Goal: Transaction & Acquisition: Book appointment/travel/reservation

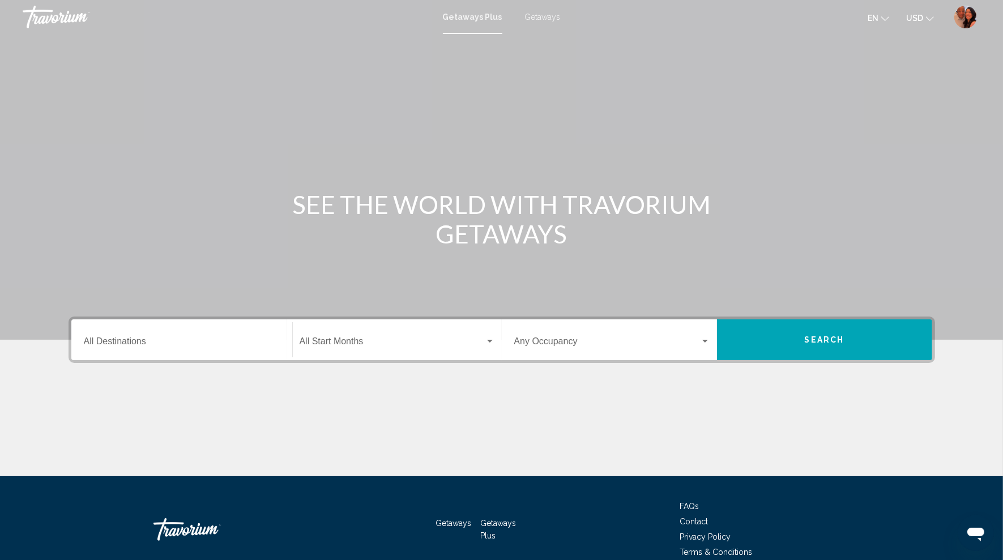
click at [143, 346] on input "Destination All Destinations" at bounding box center [182, 344] width 196 height 10
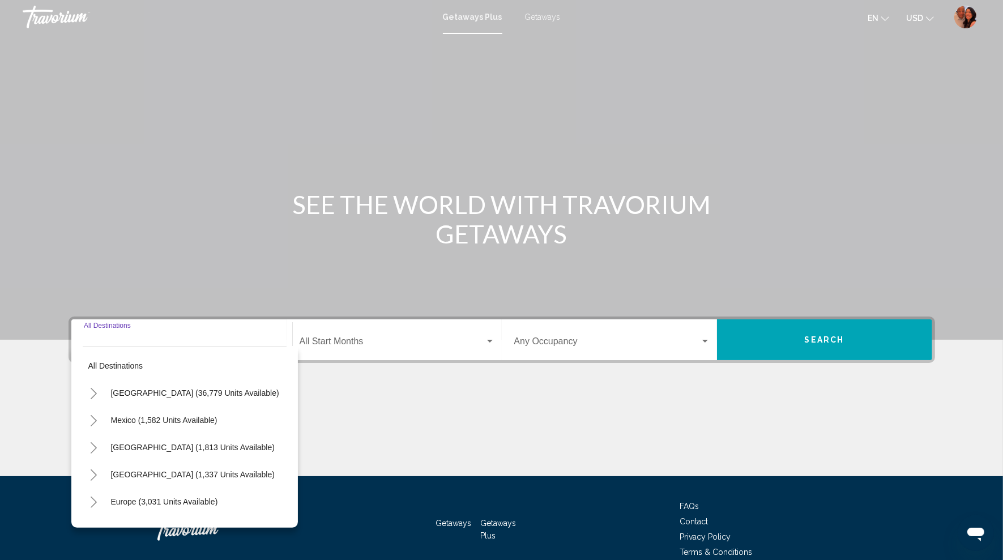
scroll to position [54, 0]
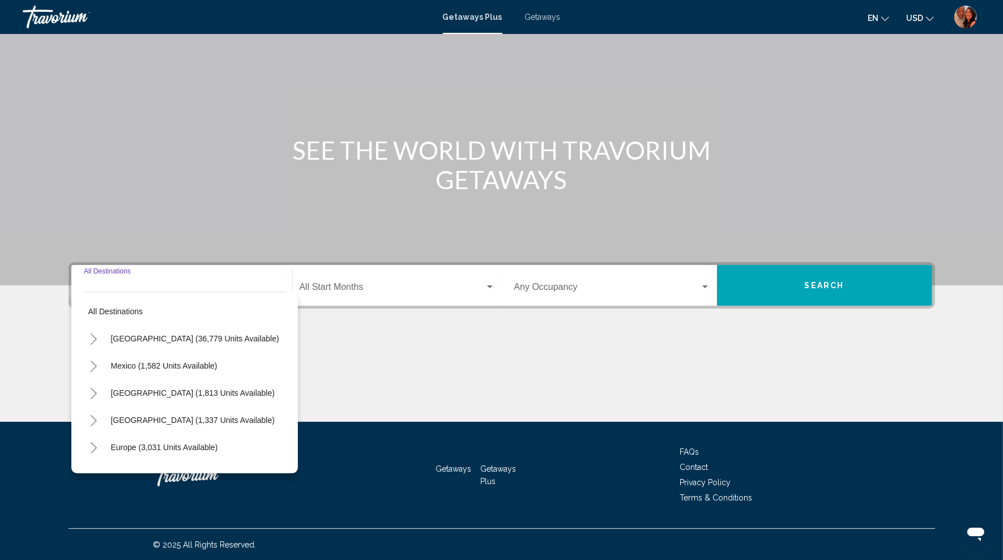
click at [93, 338] on icon "Toggle United States (36,779 units available)" at bounding box center [94, 339] width 8 height 11
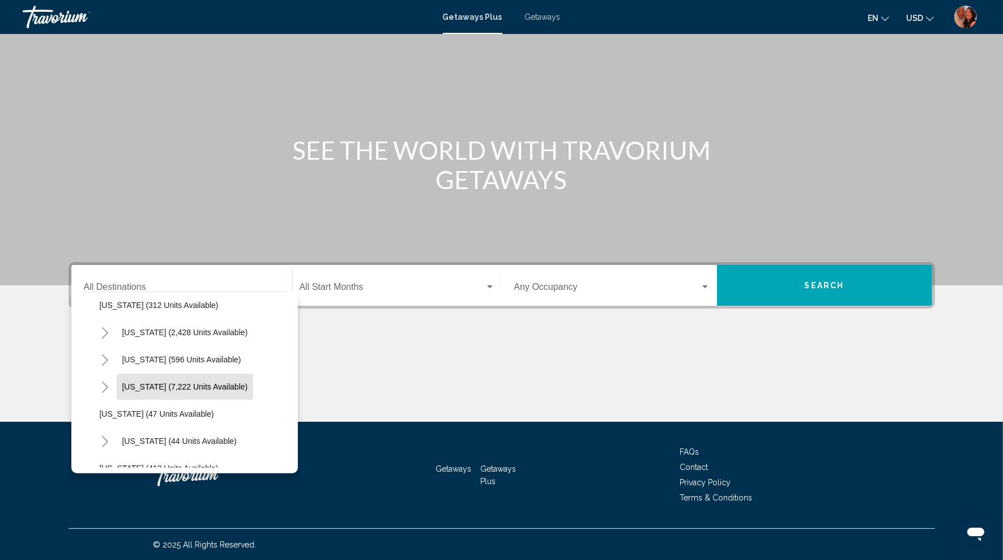
scroll to position [91, 0]
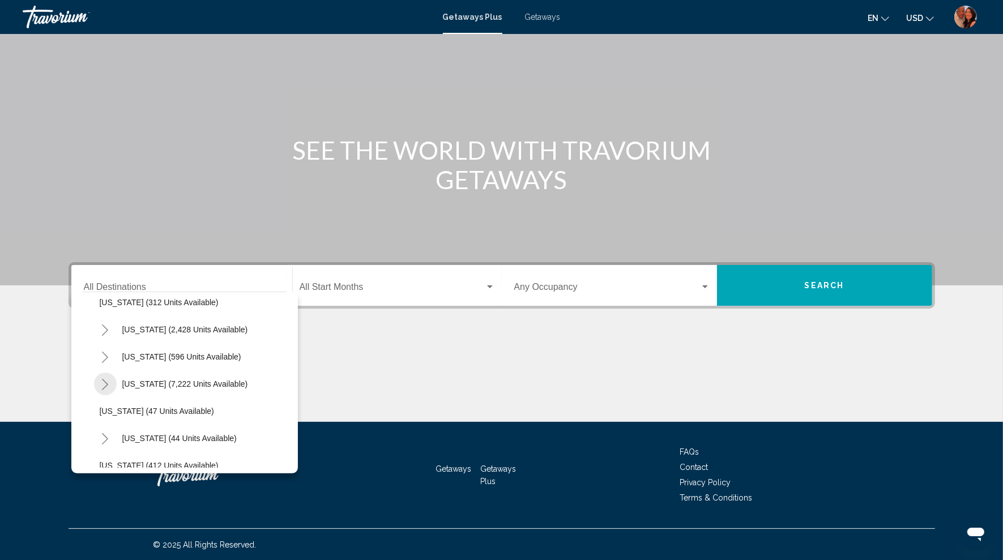
click at [109, 387] on icon "Toggle Florida (7,222 units available)" at bounding box center [105, 384] width 8 height 11
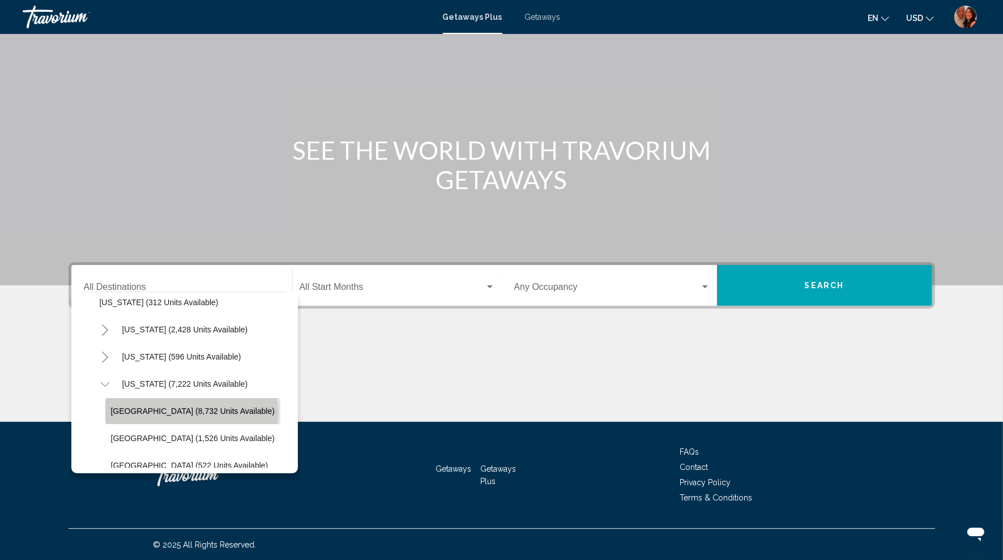
click at [164, 412] on span "[GEOGRAPHIC_DATA] (8,732 units available)" at bounding box center [193, 411] width 164 height 9
type input "**********"
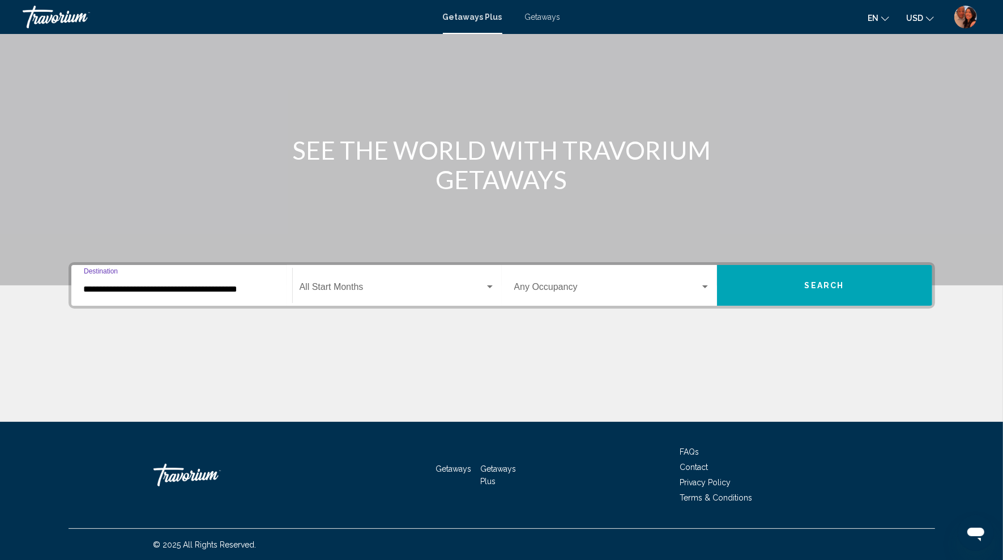
click at [356, 294] on div "Start Month All Start Months" at bounding box center [397, 286] width 195 height 36
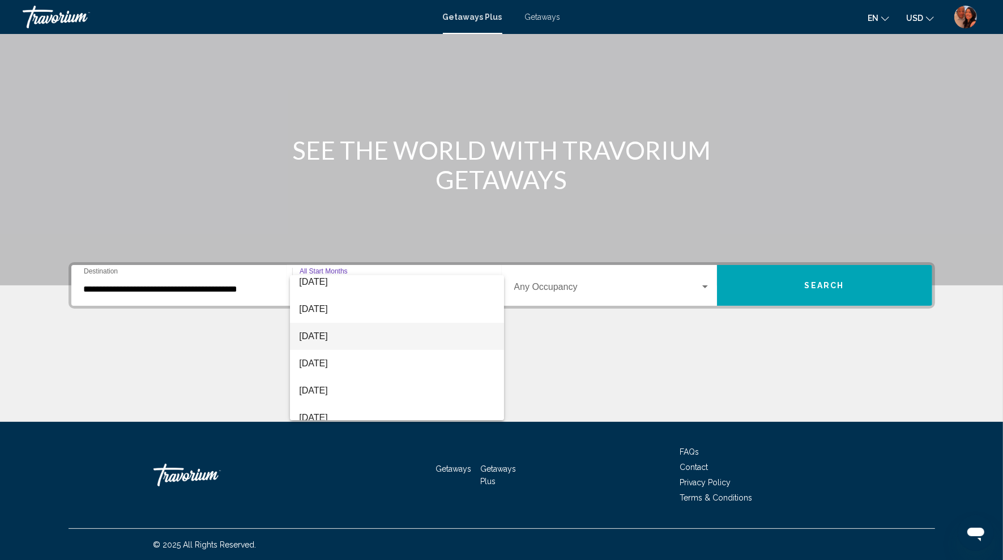
scroll to position [108, 0]
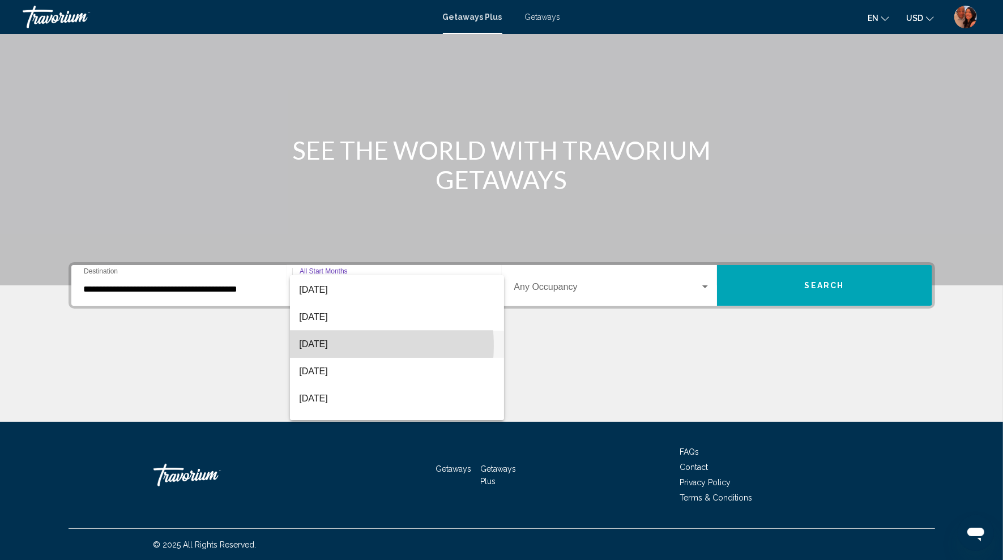
click at [344, 346] on span "[DATE]" at bounding box center [396, 344] width 195 height 27
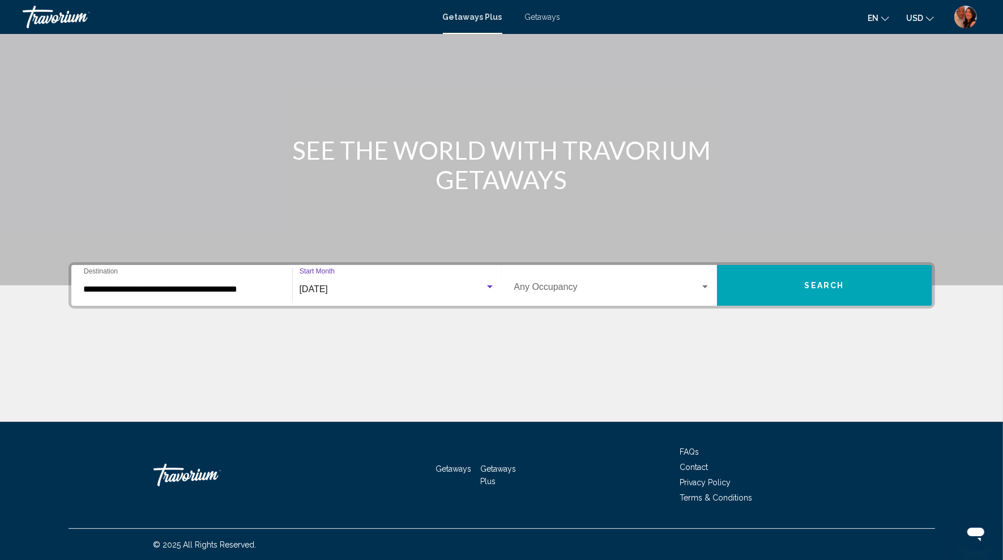
click at [553, 288] on span "Search widget" at bounding box center [607, 289] width 186 height 10
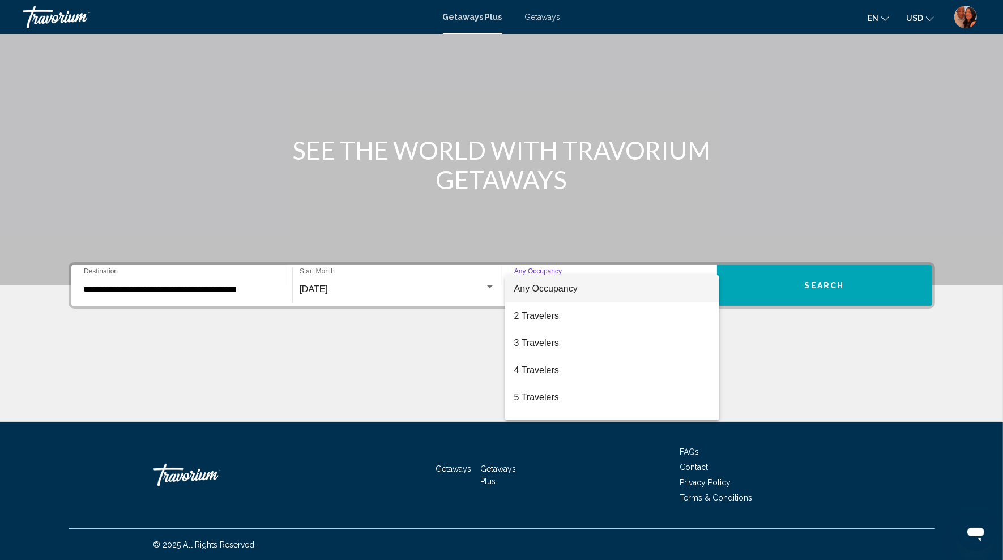
click at [553, 288] on span "Any Occupancy" at bounding box center [545, 289] width 63 height 10
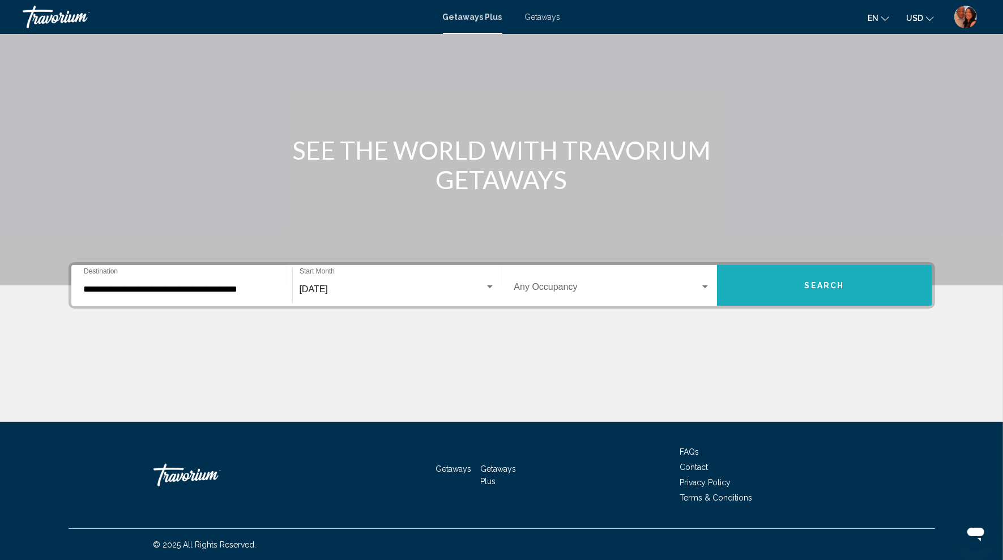
click at [836, 288] on span "Search" at bounding box center [825, 286] width 40 height 9
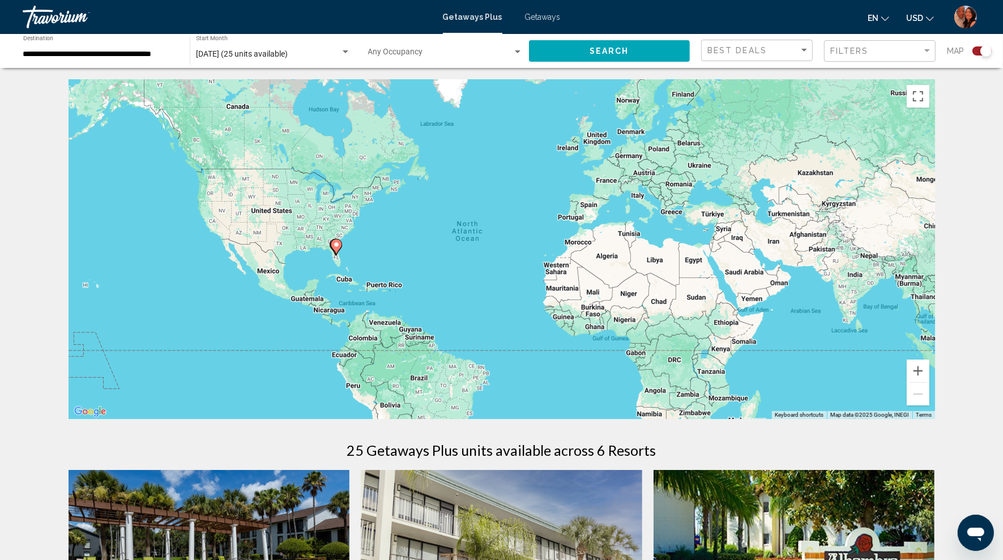
click at [987, 50] on div "Search widget" at bounding box center [986, 50] width 11 height 11
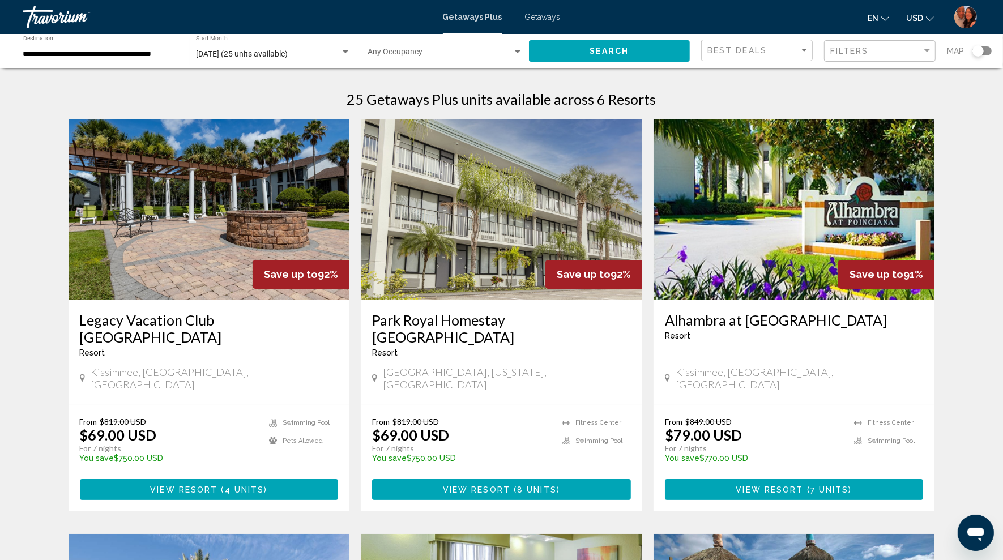
click at [547, 19] on span "Getaways" at bounding box center [543, 16] width 36 height 9
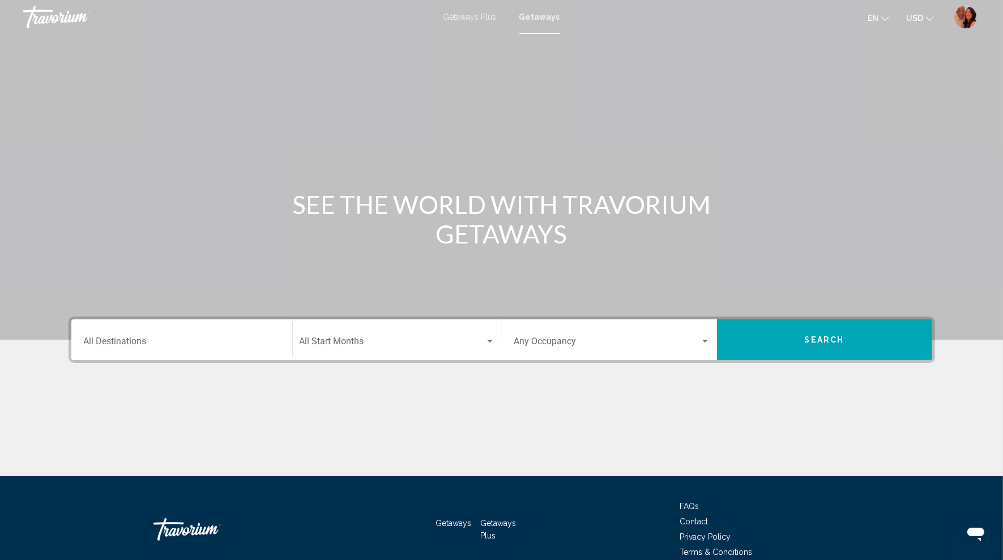
click at [165, 337] on div "Destination All Destinations" at bounding box center [182, 340] width 196 height 36
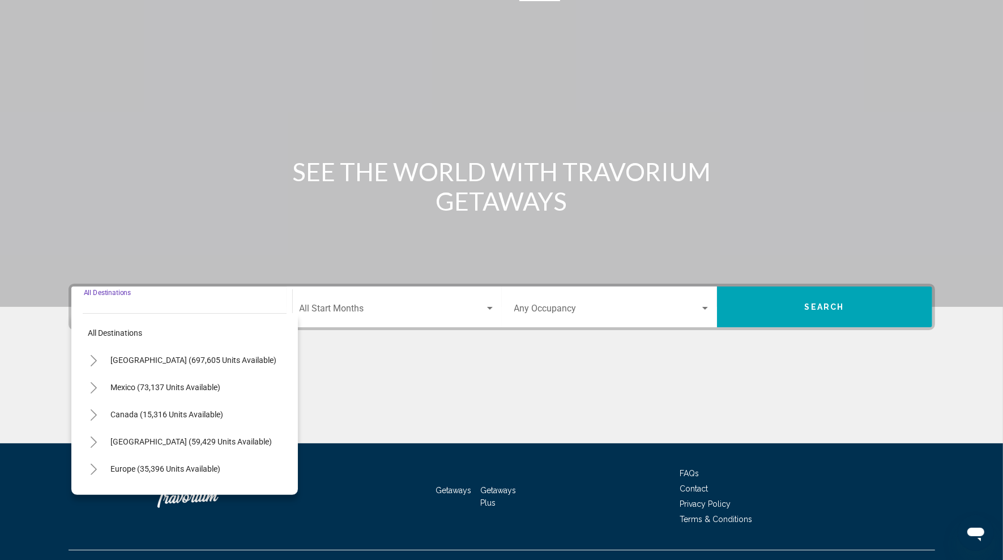
scroll to position [54, 0]
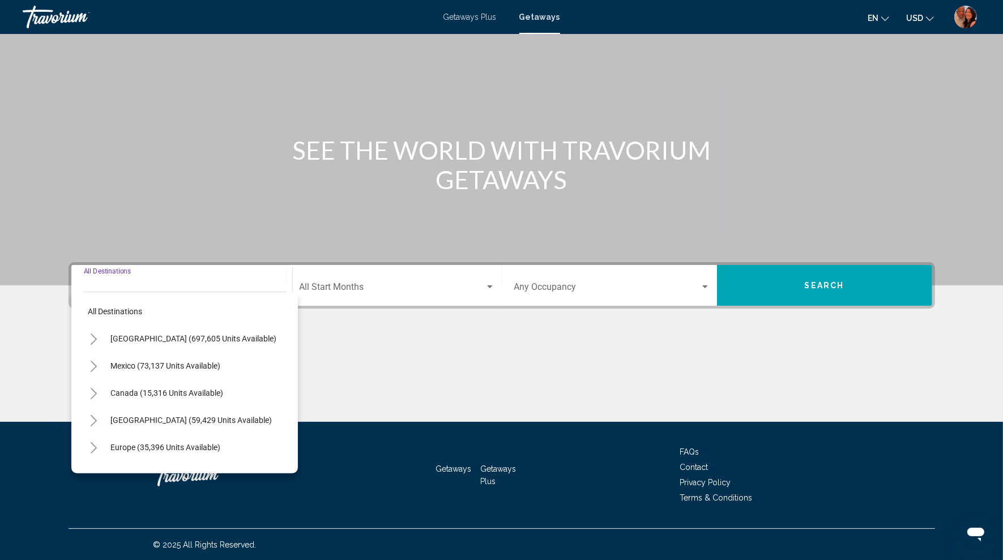
click at [92, 339] on icon "Toggle United States (697,605 units available)" at bounding box center [94, 339] width 8 height 11
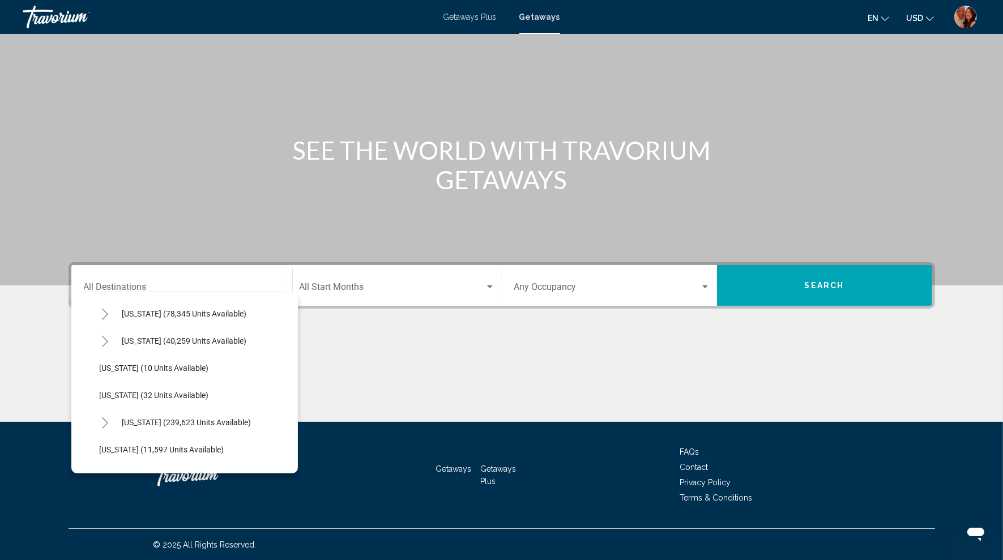
scroll to position [203, 0]
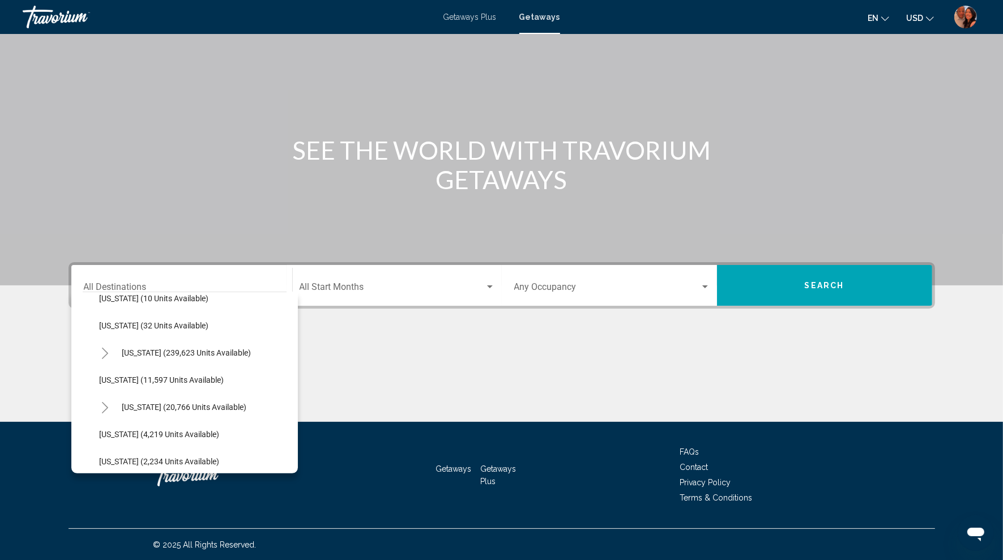
click at [110, 355] on button "Toggle Florida (239,623 units available)" at bounding box center [105, 353] width 23 height 23
click at [159, 380] on span "Orlando & Disney Area (99,194 units available)" at bounding box center [192, 380] width 163 height 9
type input "**********"
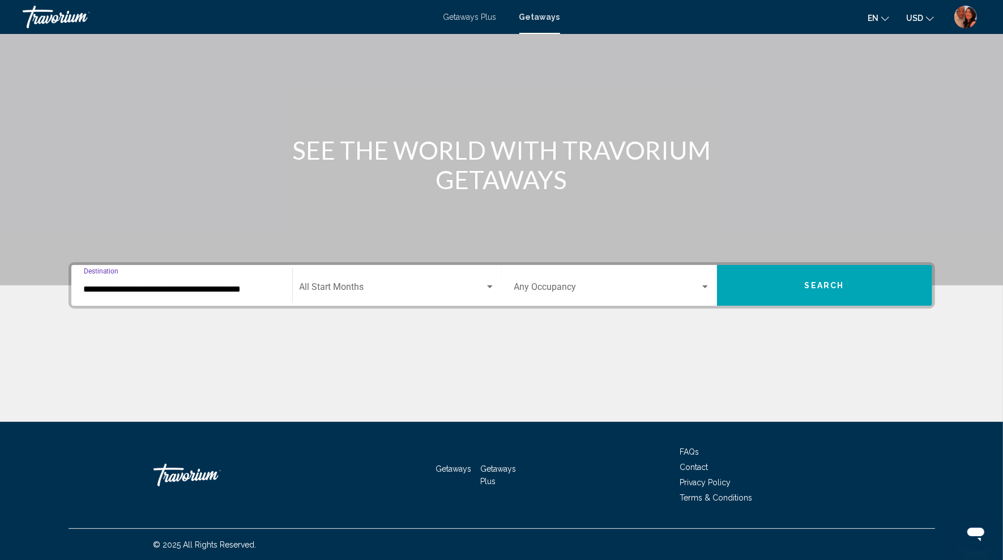
click at [347, 287] on span "Search widget" at bounding box center [392, 289] width 185 height 10
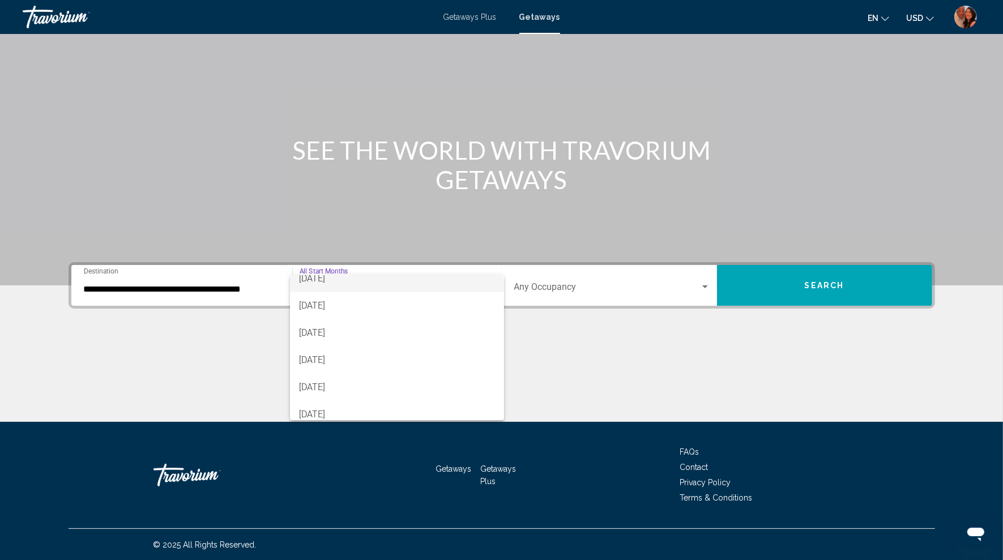
scroll to position [93, 0]
click at [352, 356] on span "[DATE]" at bounding box center [396, 359] width 195 height 27
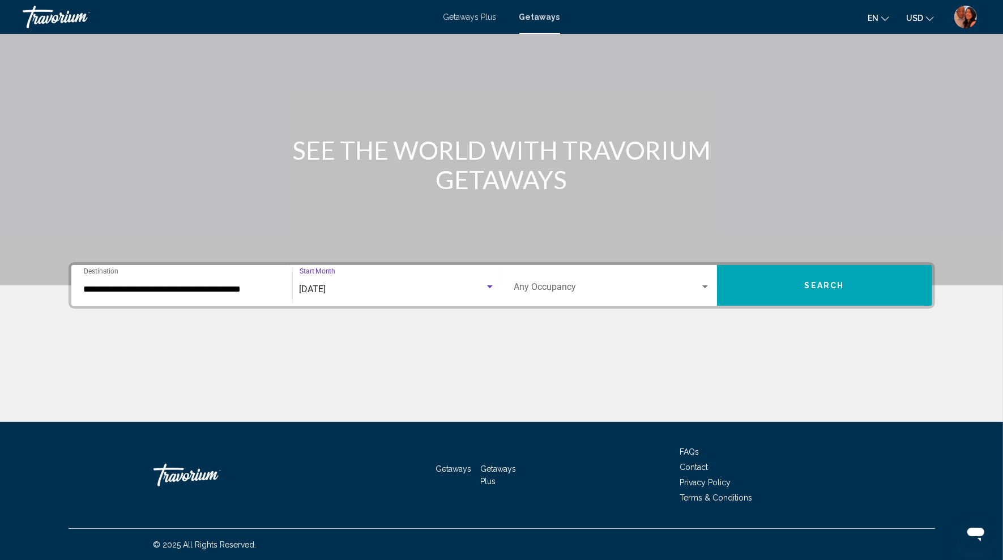
click at [785, 283] on button "Search" at bounding box center [824, 285] width 215 height 41
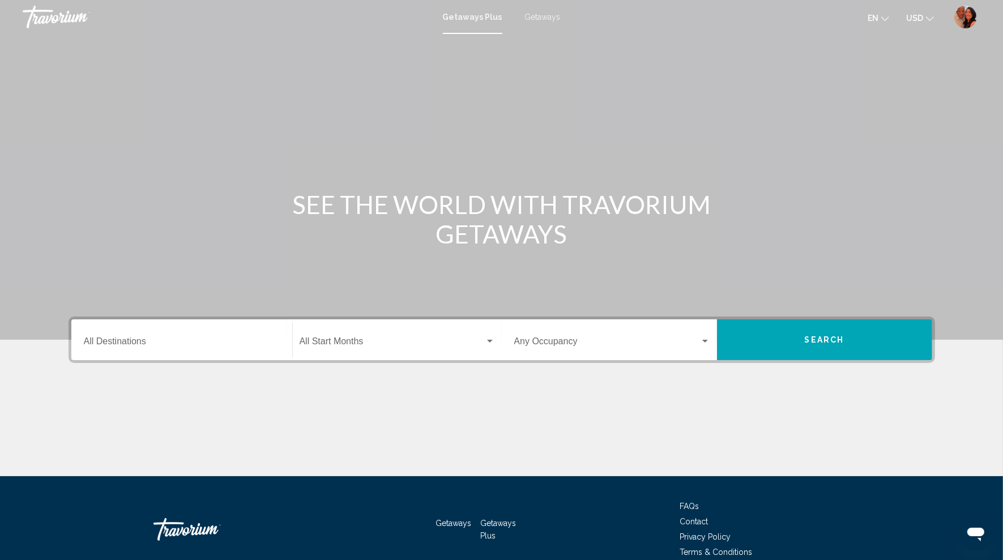
click at [544, 19] on span "Getaways" at bounding box center [543, 16] width 36 height 9
click at [129, 338] on div "Destination All Destinations" at bounding box center [182, 340] width 196 height 36
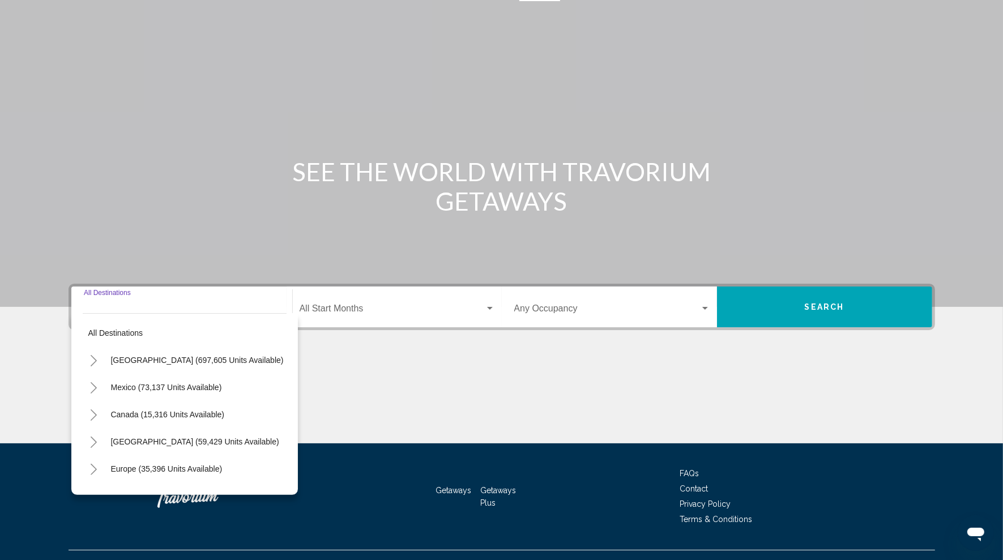
scroll to position [54, 0]
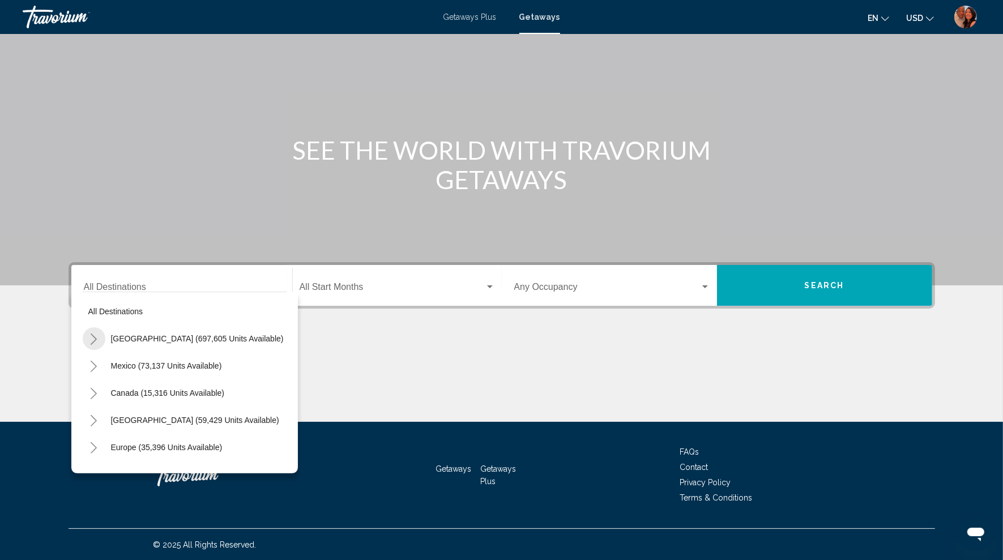
click at [96, 336] on icon "Toggle United States (697,605 units available)" at bounding box center [94, 339] width 8 height 11
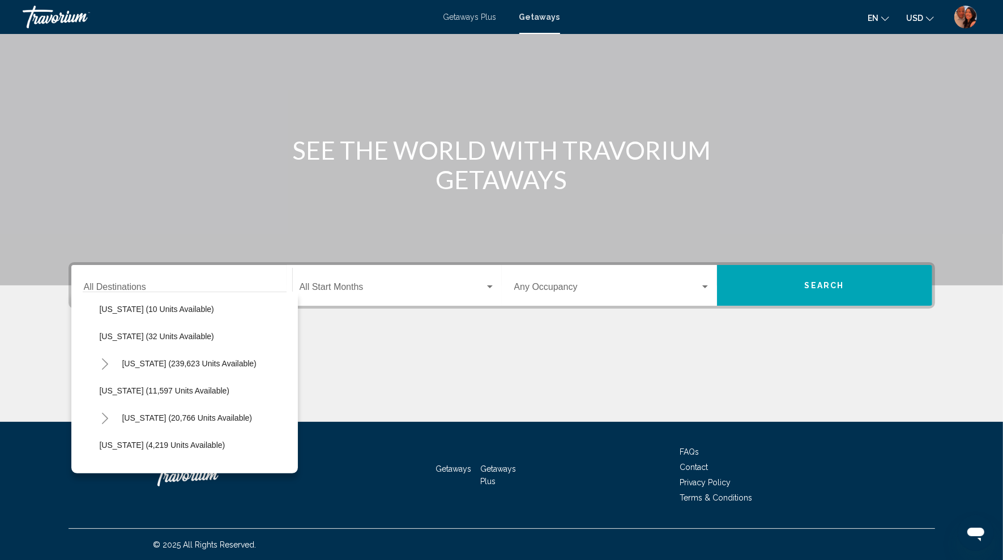
scroll to position [194, 0]
click at [107, 364] on icon "Toggle Florida (239,623 units available)" at bounding box center [105, 362] width 8 height 11
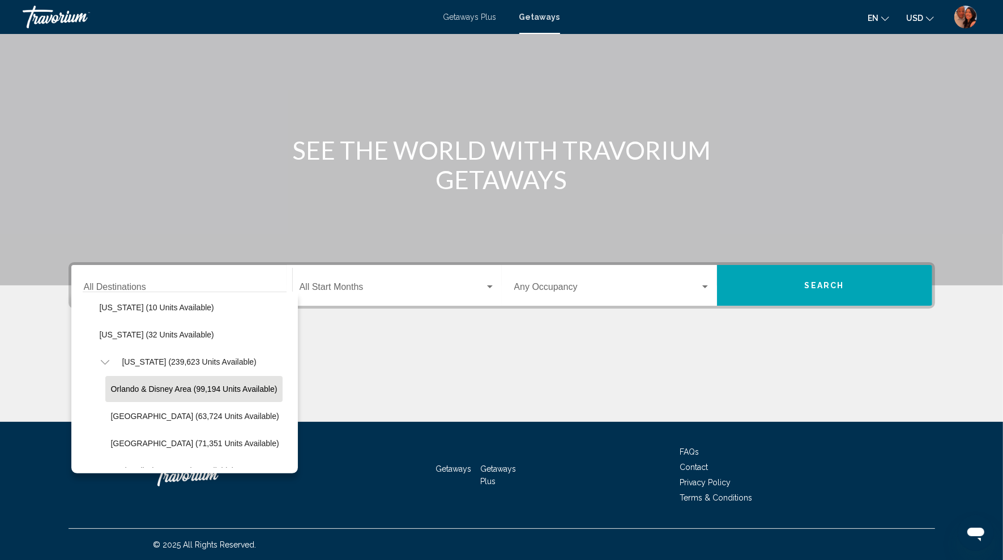
click at [156, 386] on span "Orlando & Disney Area (99,194 units available)" at bounding box center [194, 389] width 167 height 9
type input "**********"
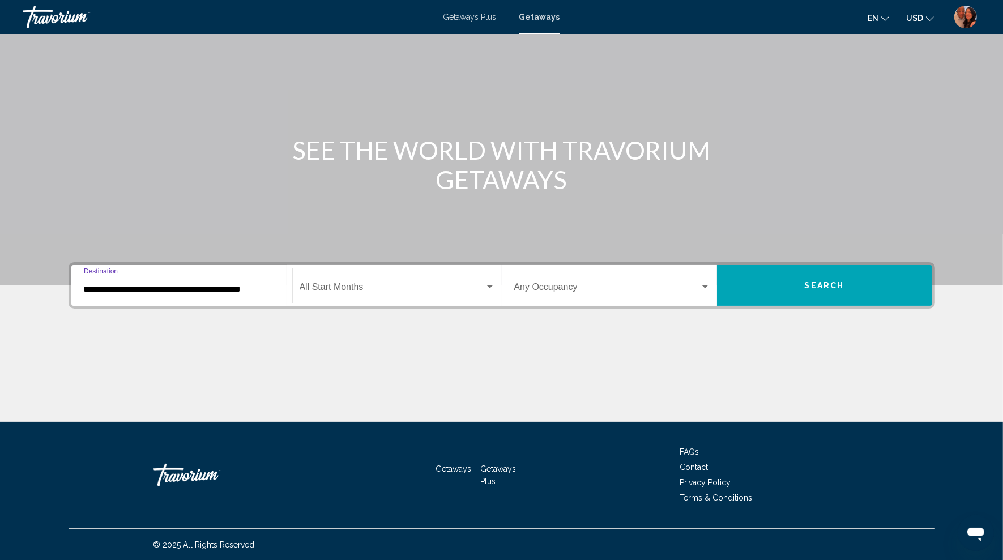
click at [352, 285] on span "Search widget" at bounding box center [392, 289] width 185 height 10
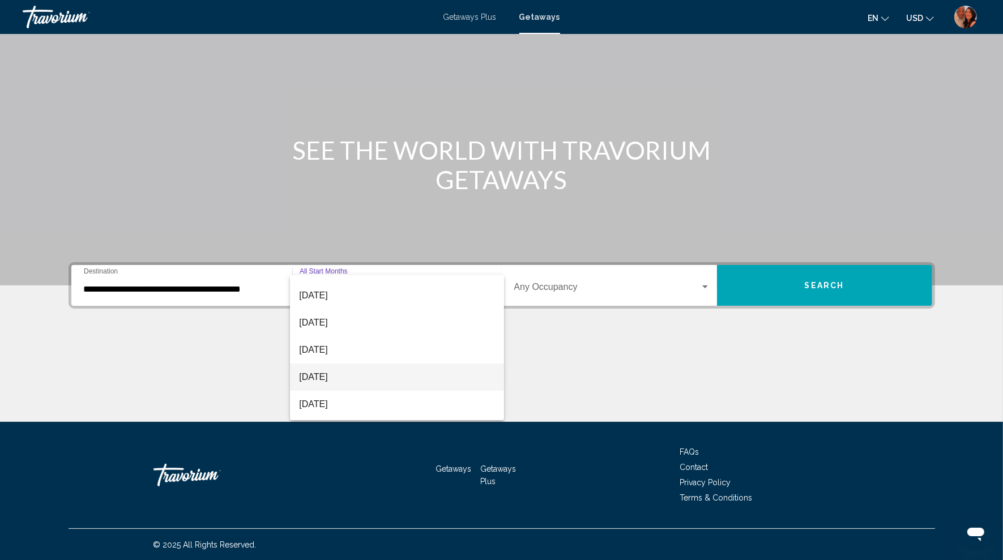
scroll to position [121, 0]
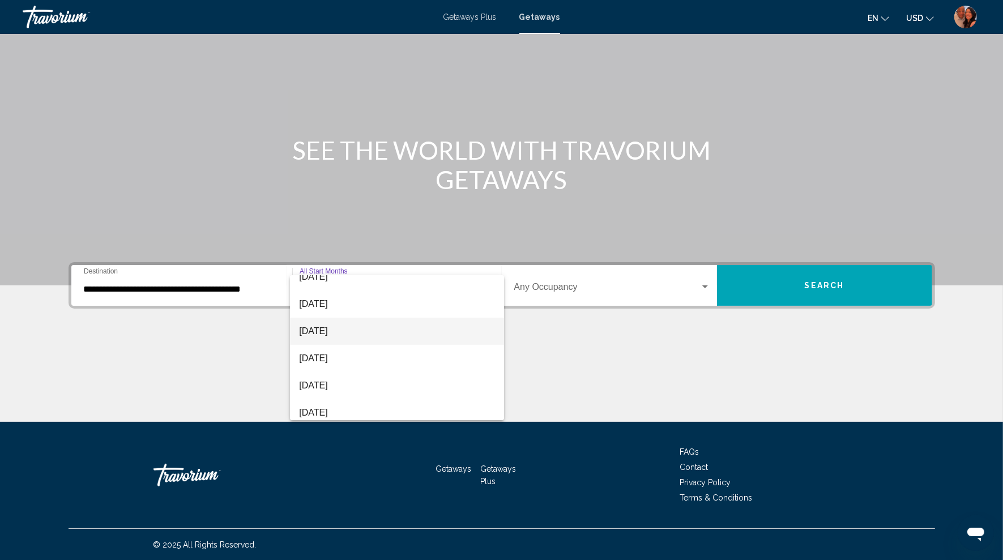
click at [355, 339] on span "[DATE]" at bounding box center [396, 331] width 195 height 27
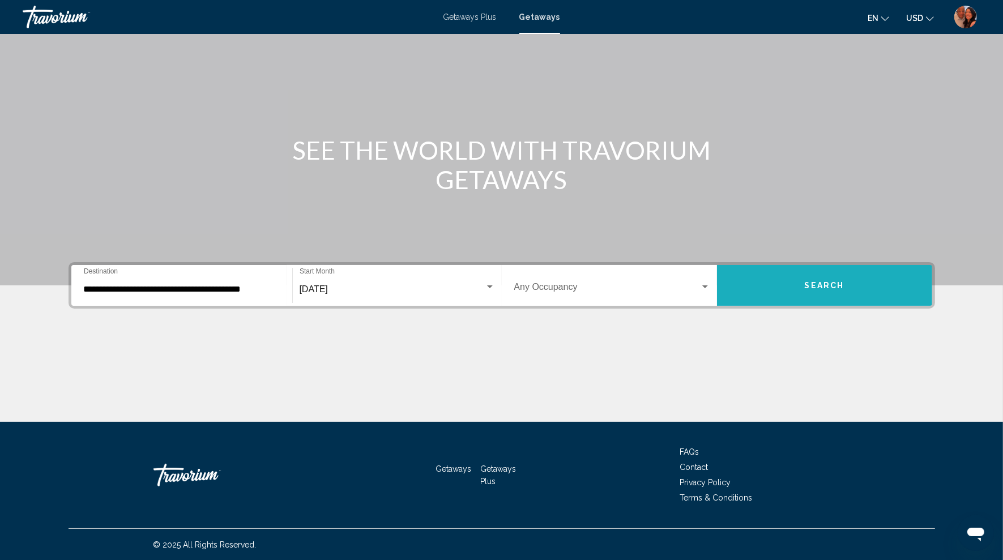
click at [808, 282] on span "Search" at bounding box center [825, 286] width 40 height 9
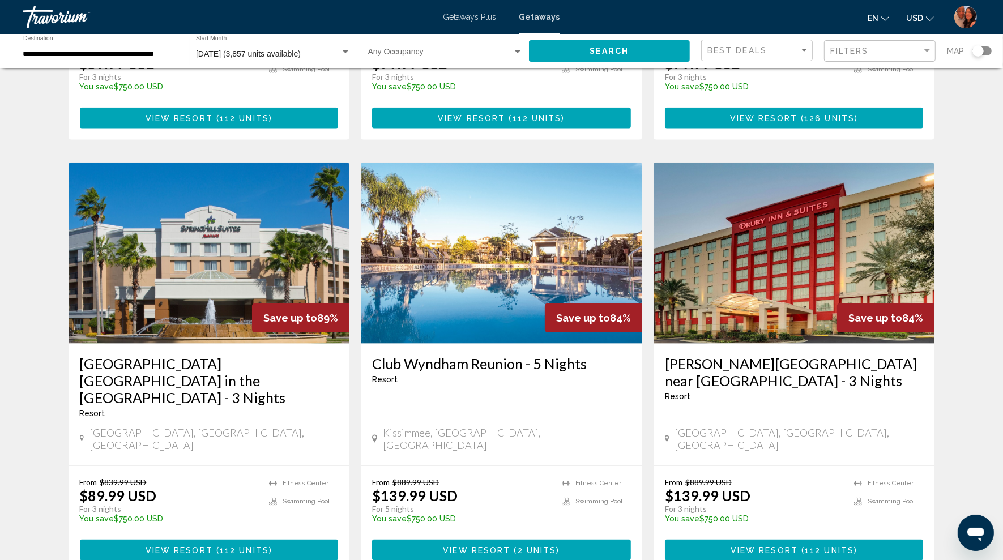
scroll to position [1221, 0]
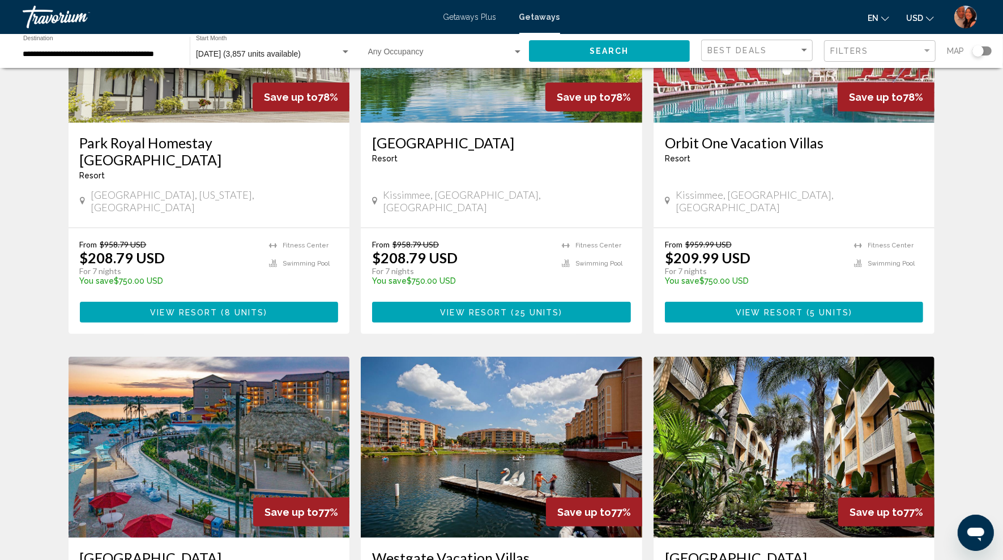
scroll to position [1166, 0]
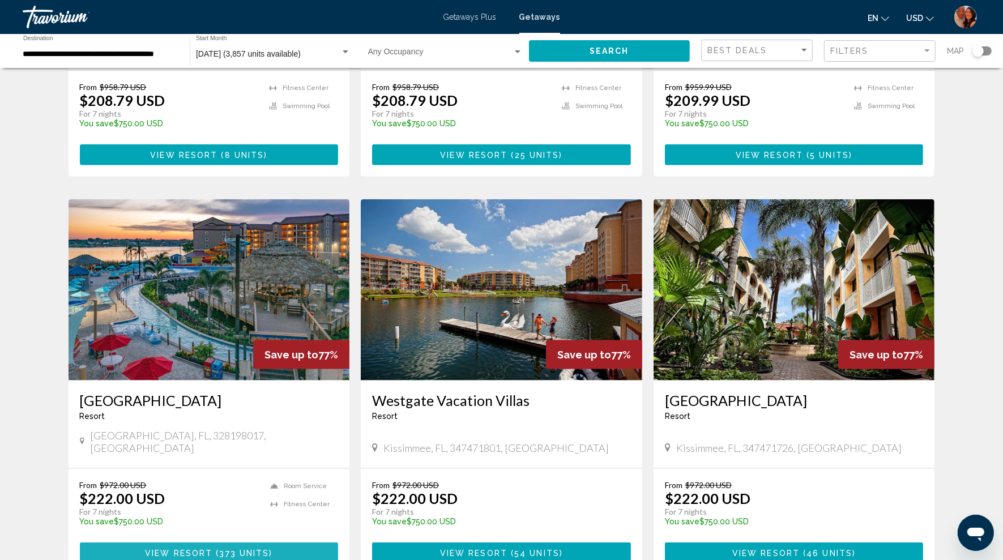
click at [210, 549] on span "View Resort" at bounding box center [178, 553] width 67 height 9
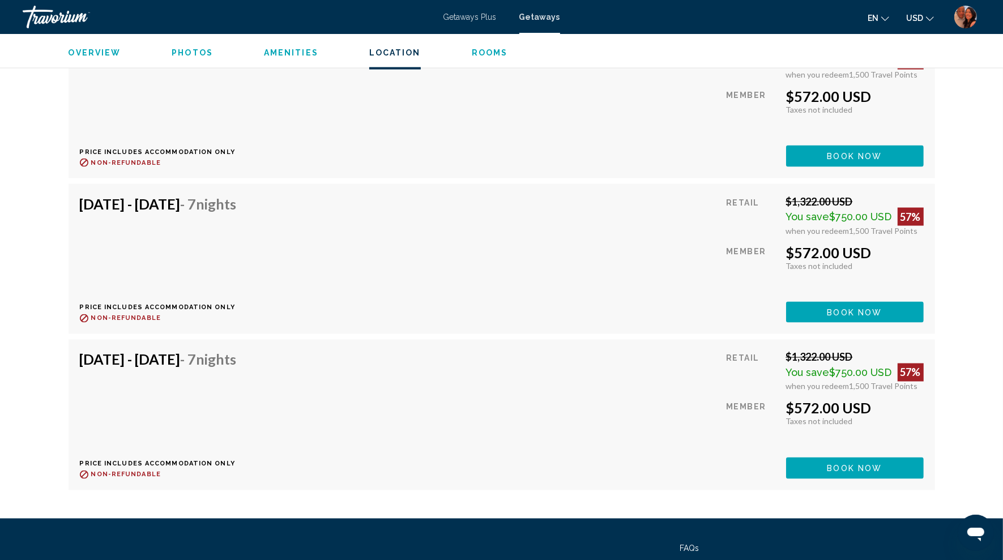
scroll to position [9803, 0]
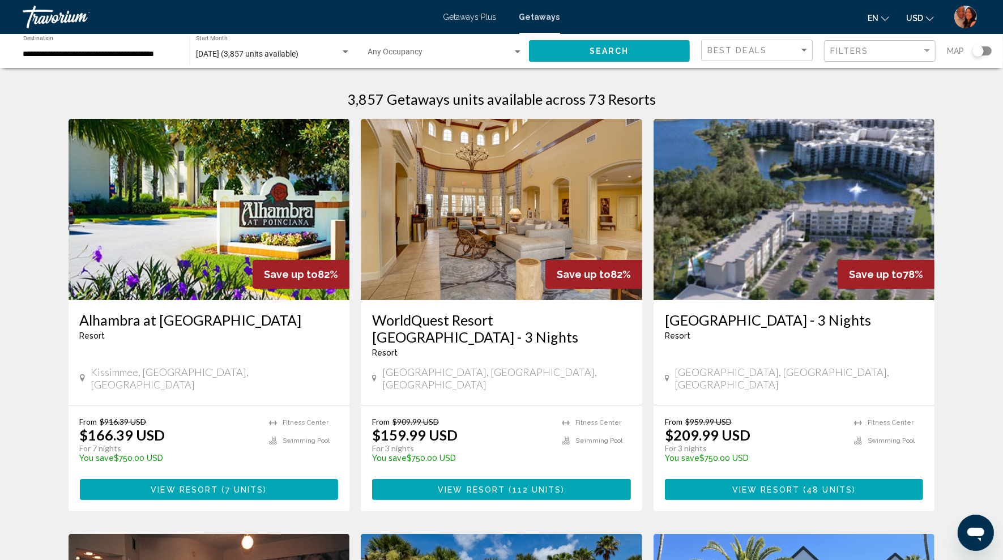
click at [881, 57] on div "Filters" at bounding box center [881, 51] width 102 height 21
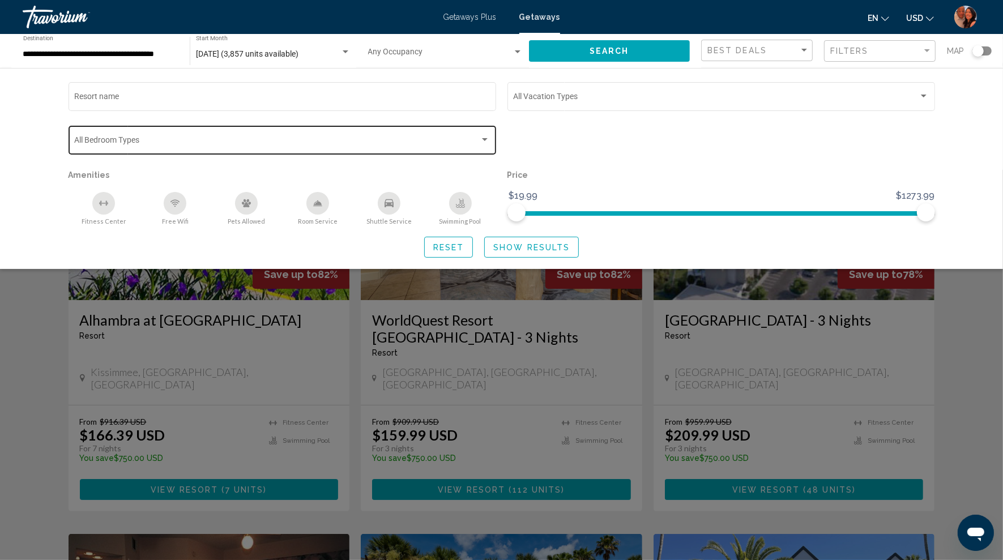
click at [474, 134] on div "Bedroom Types All Bedroom Types" at bounding box center [282, 138] width 416 height 31
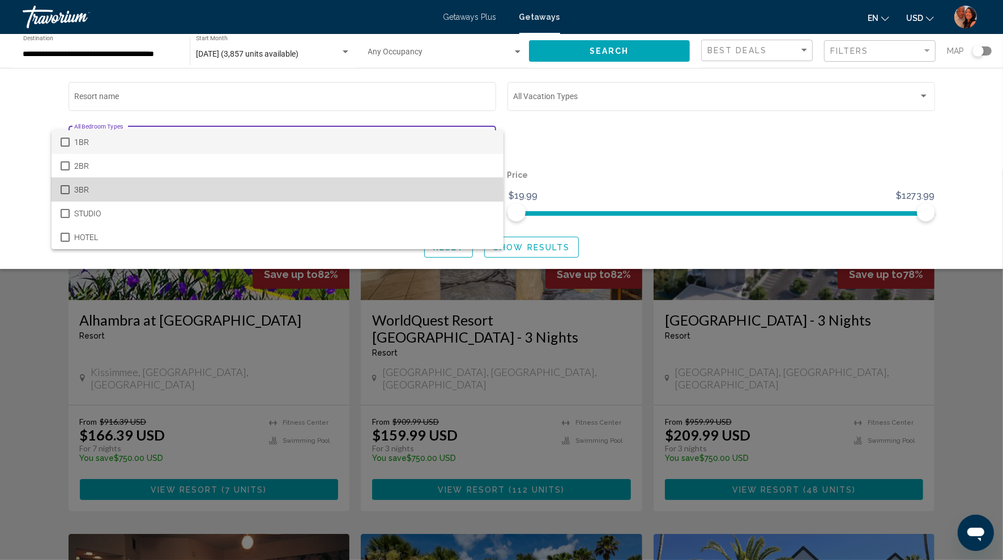
click at [67, 190] on mat-pseudo-checkbox at bounding box center [65, 189] width 9 height 9
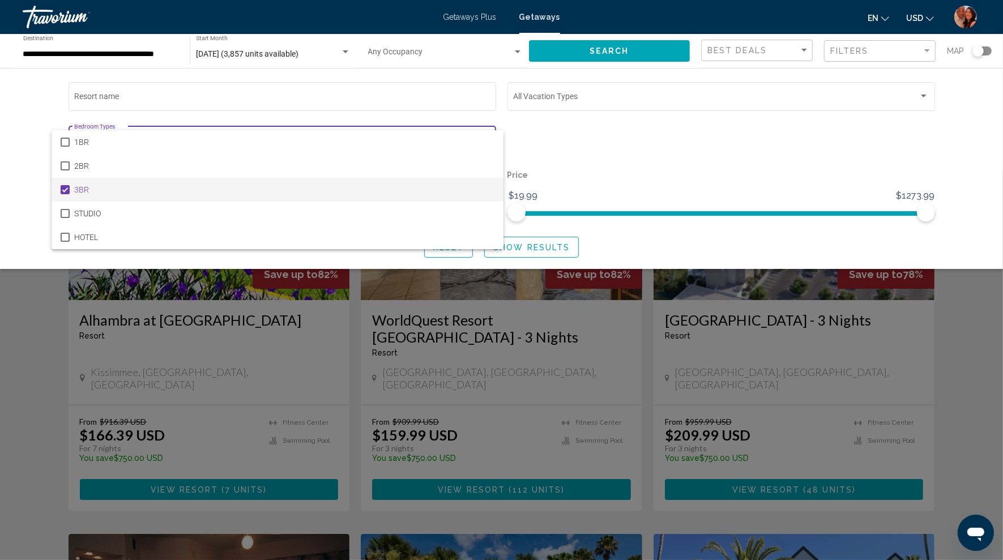
click at [550, 244] on div at bounding box center [501, 280] width 1003 height 560
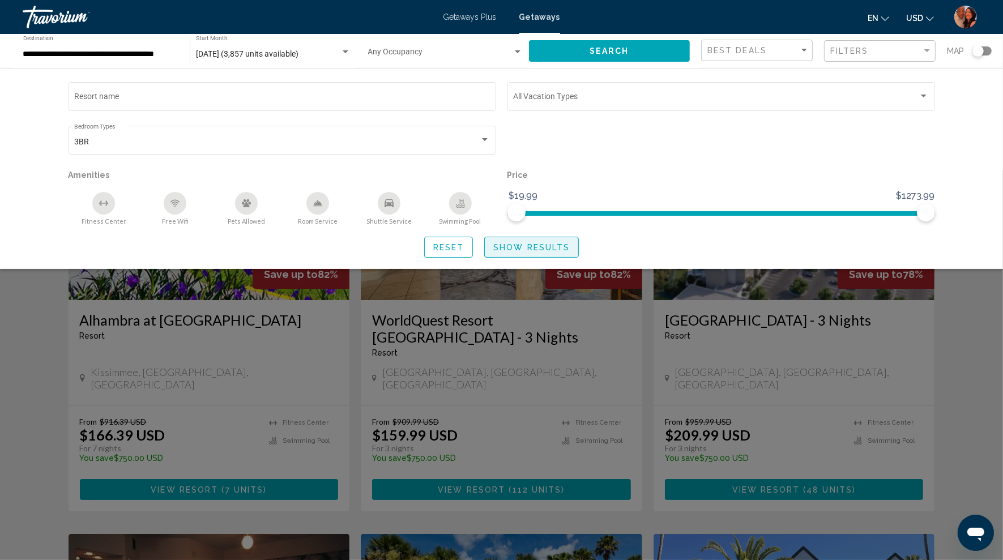
click at [517, 249] on span "Show Results" at bounding box center [531, 247] width 76 height 9
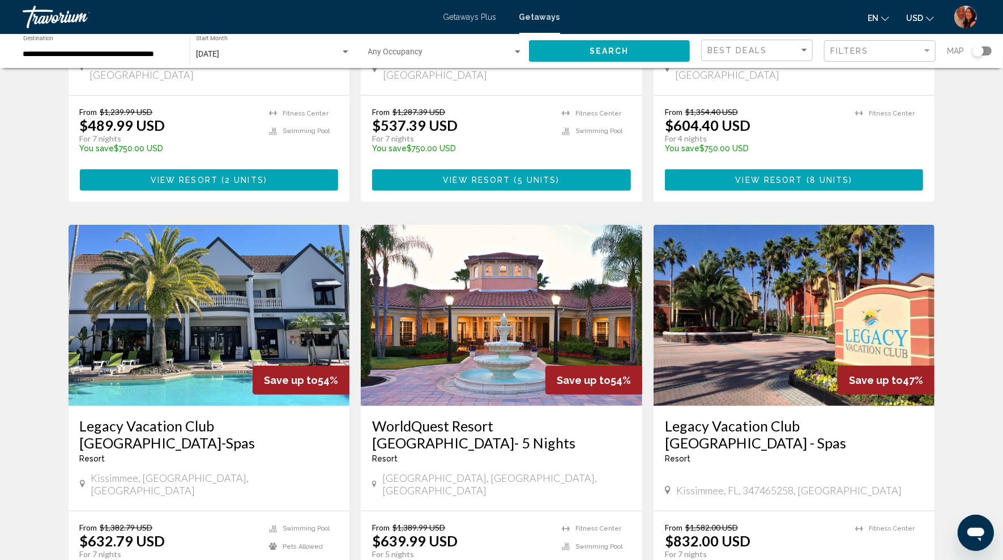
scroll to position [367, 0]
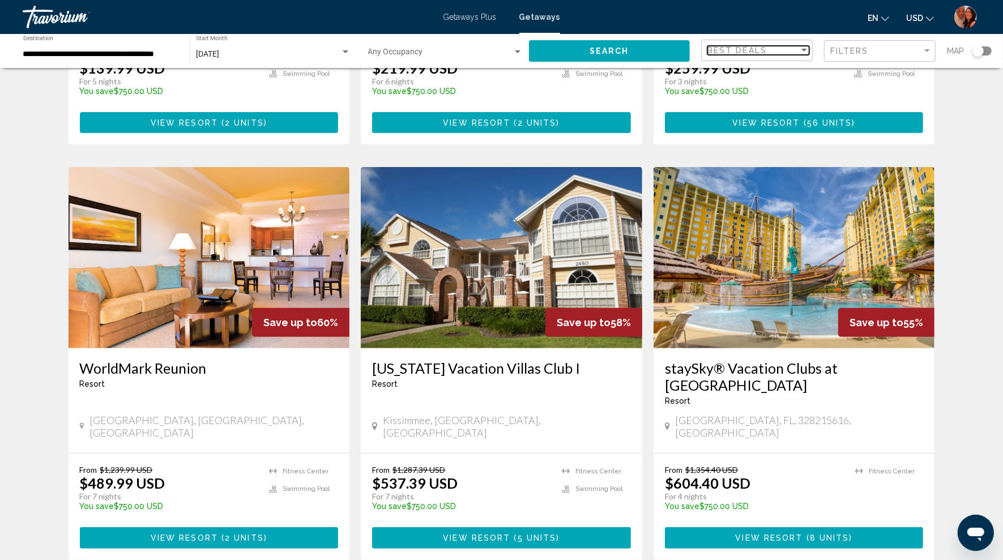
click at [805, 49] on div "Sort by" at bounding box center [805, 50] width 6 height 3
click at [861, 48] on div at bounding box center [501, 280] width 1003 height 560
click at [861, 48] on span "Filters" at bounding box center [849, 50] width 39 height 9
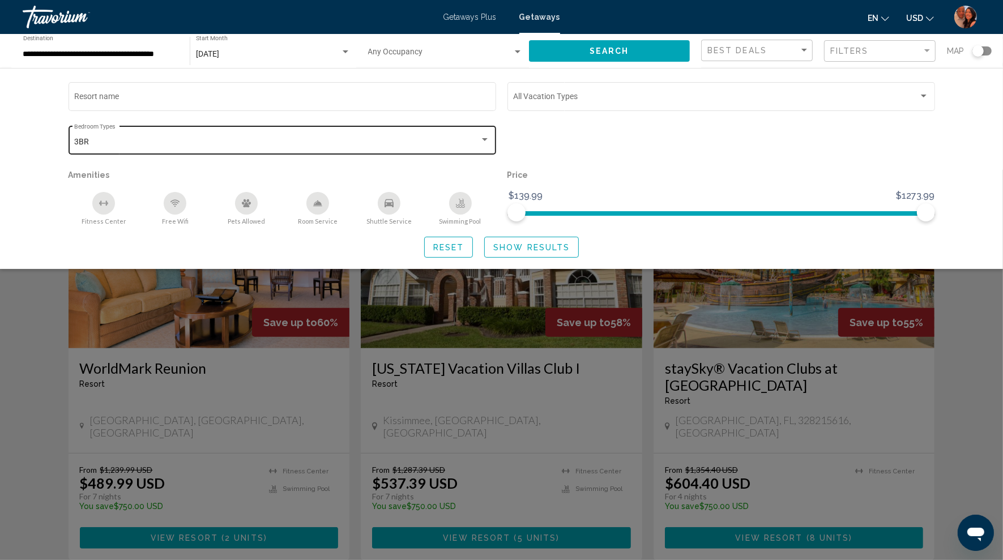
click at [240, 138] on div "3BR" at bounding box center [277, 142] width 406 height 9
click at [62, 141] on mat-pseudo-checkbox at bounding box center [65, 142] width 9 height 9
click at [518, 245] on div at bounding box center [501, 280] width 1003 height 560
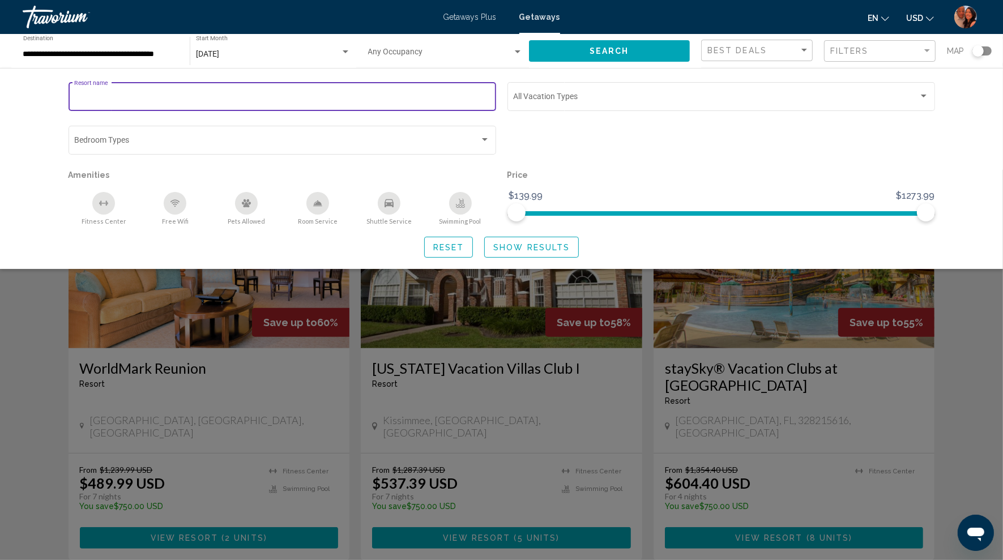
click at [280, 99] on input "Resort name" at bounding box center [282, 98] width 416 height 9
type input "**********"
click at [526, 244] on span "Show Results" at bounding box center [531, 247] width 76 height 9
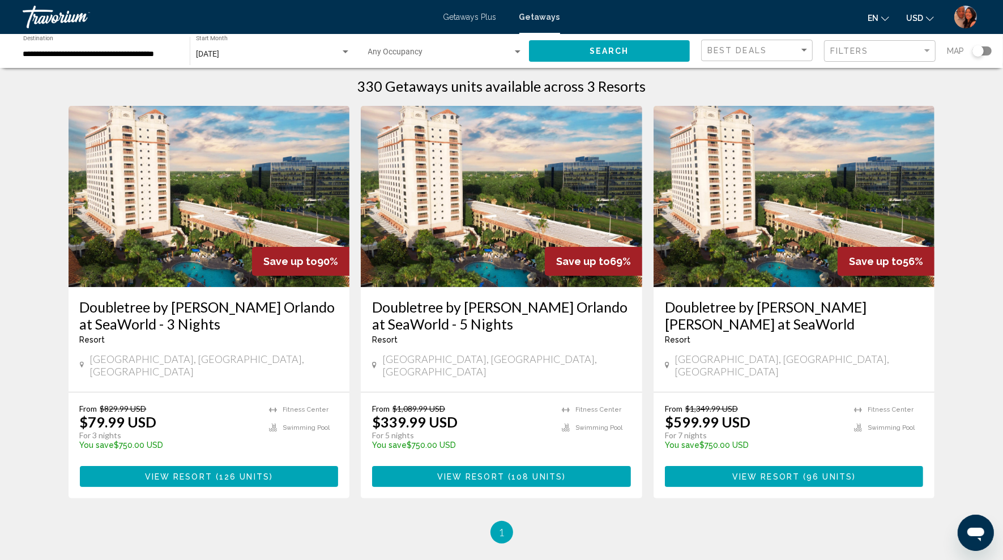
scroll to position [14, 0]
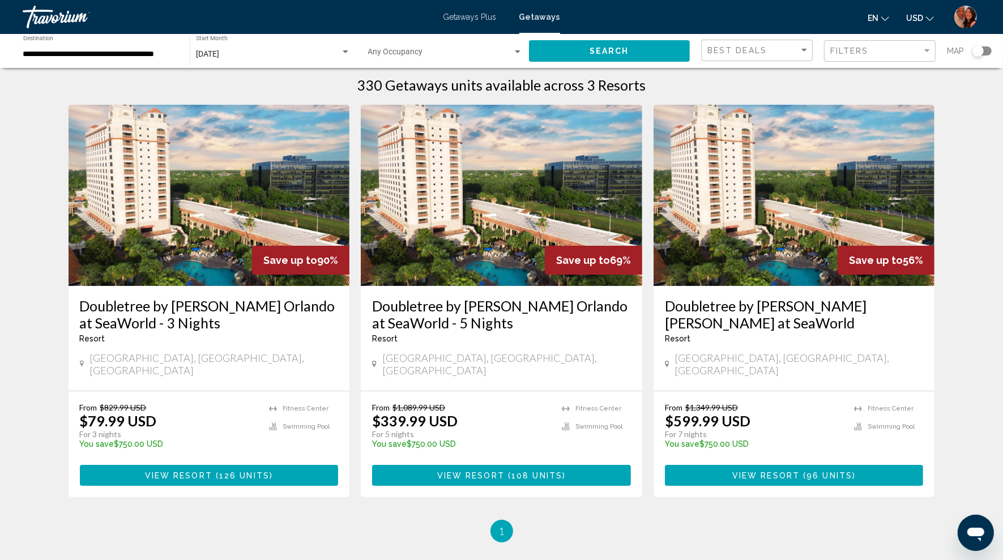
click at [736, 315] on h3 "Doubletree by Hilton Orlando at SeaWorld" at bounding box center [794, 314] width 259 height 34
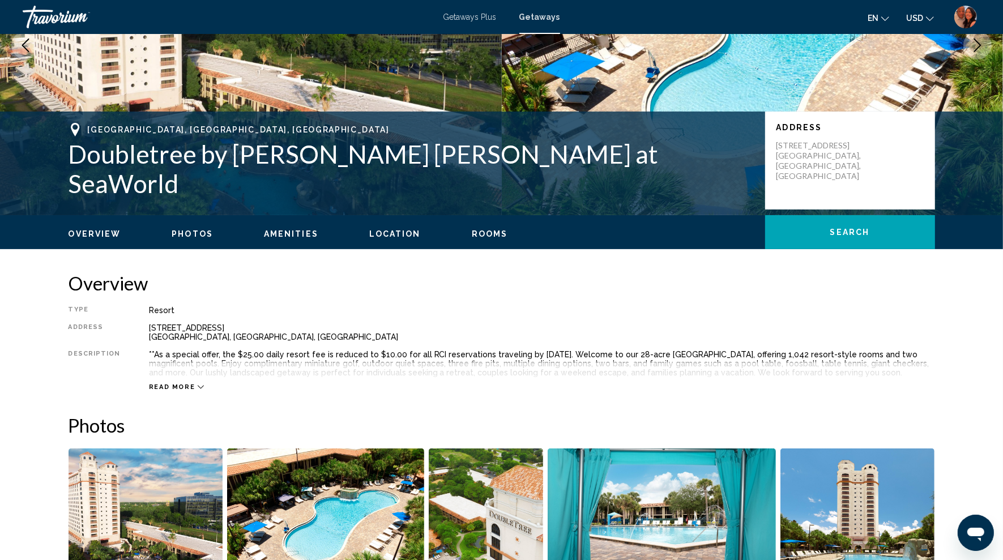
scroll to position [255, 0]
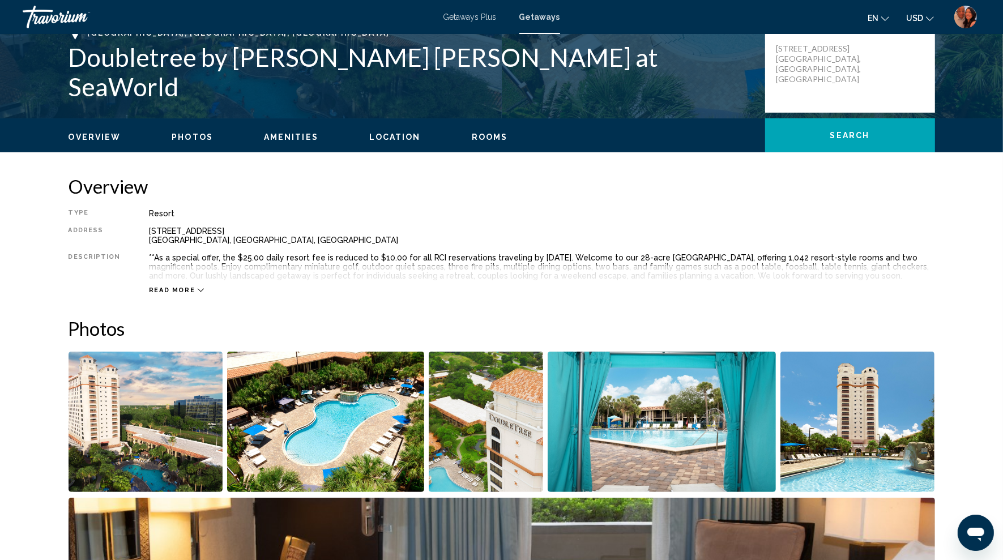
click at [181, 289] on span "Read more" at bounding box center [172, 290] width 46 height 7
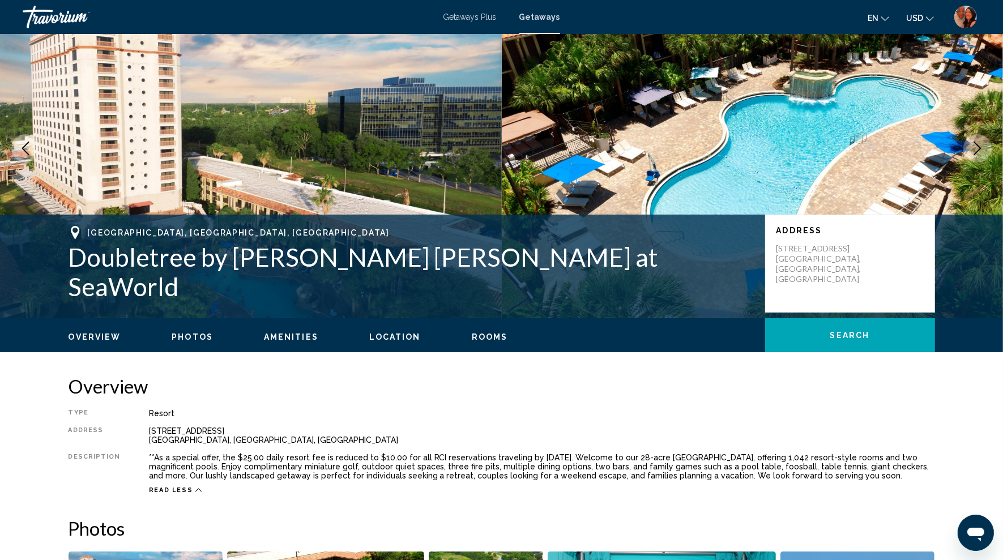
scroll to position [0, 0]
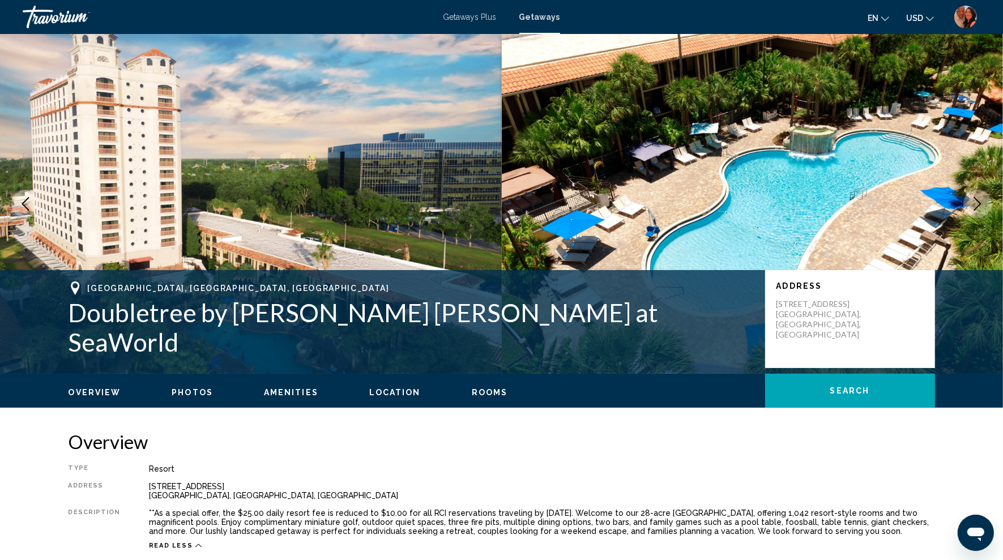
click at [188, 397] on button "Photos" at bounding box center [192, 392] width 41 height 10
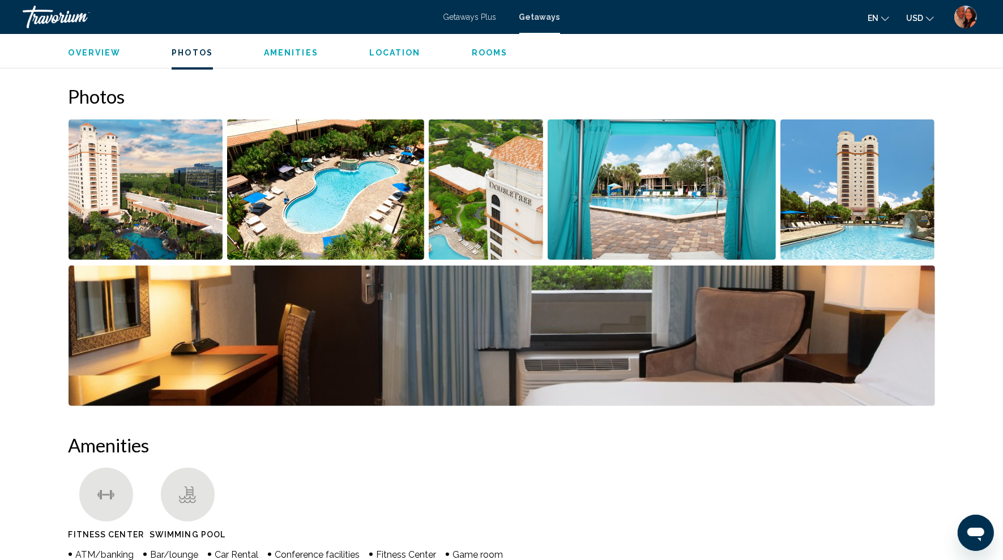
scroll to position [505, 0]
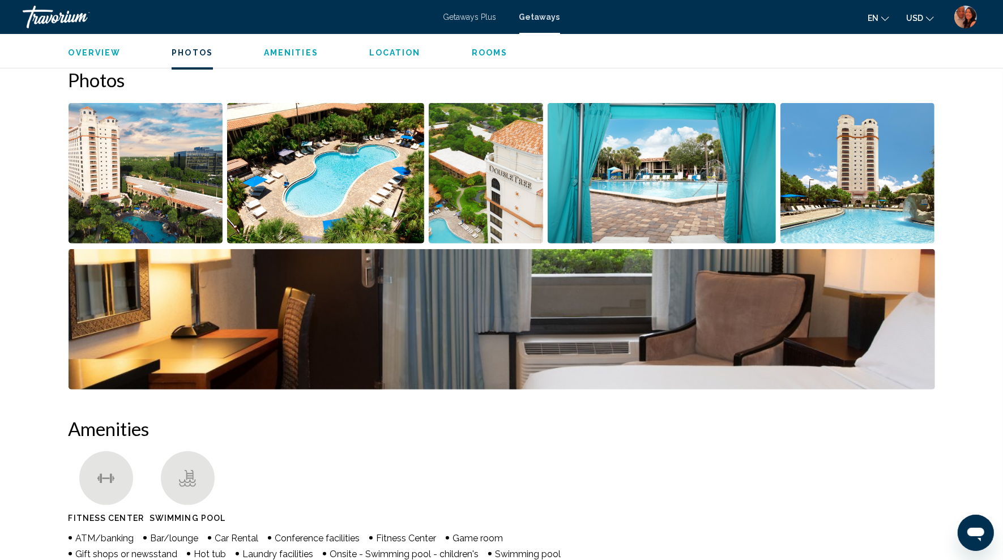
click at [118, 198] on img "Open full-screen image slider" at bounding box center [146, 173] width 155 height 140
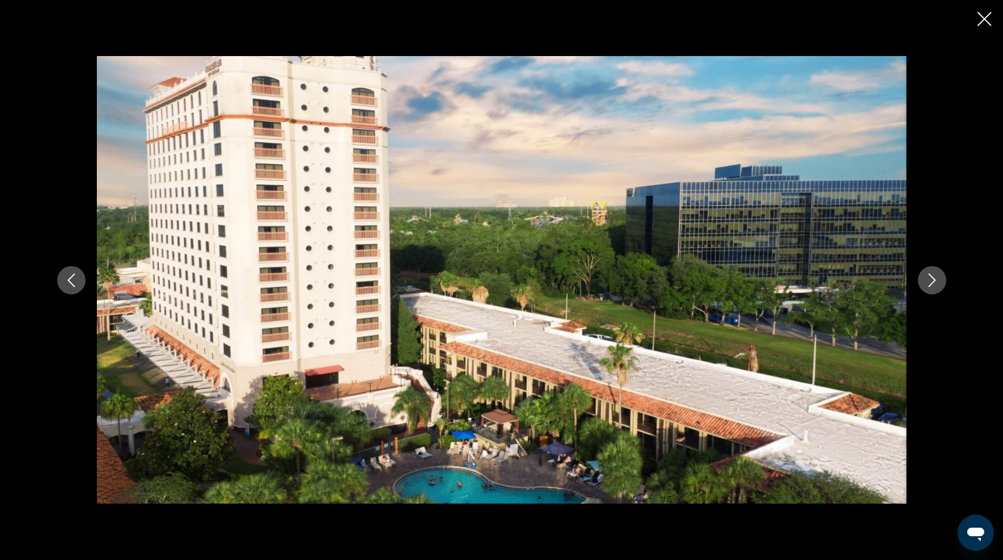
click at [932, 279] on icon "Next image" at bounding box center [933, 281] width 14 height 14
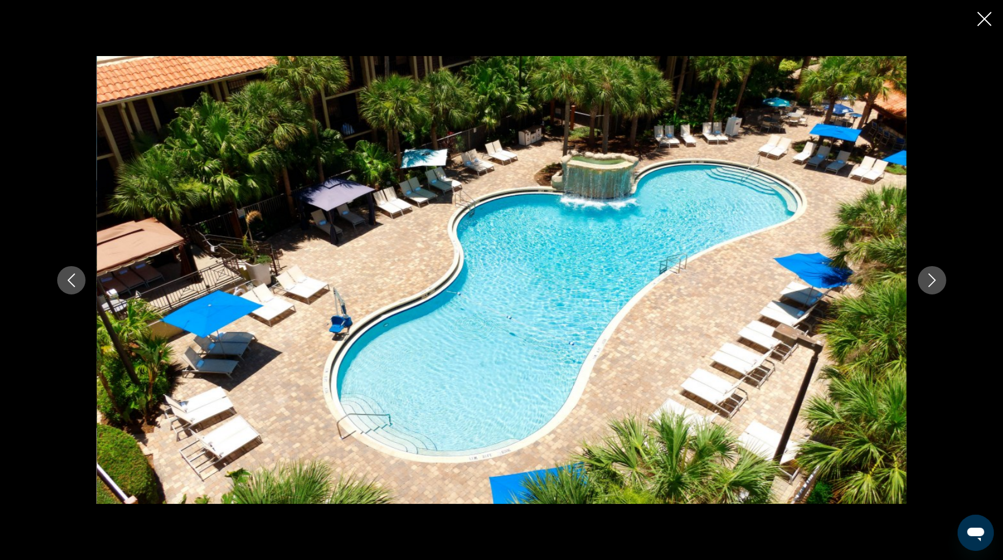
click at [932, 279] on icon "Next image" at bounding box center [933, 281] width 14 height 14
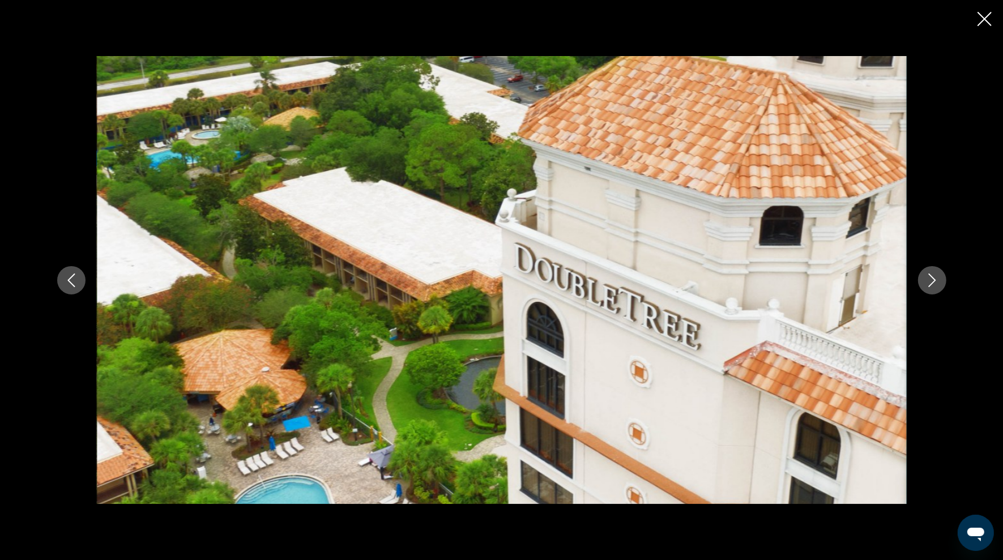
click at [932, 279] on icon "Next image" at bounding box center [933, 281] width 14 height 14
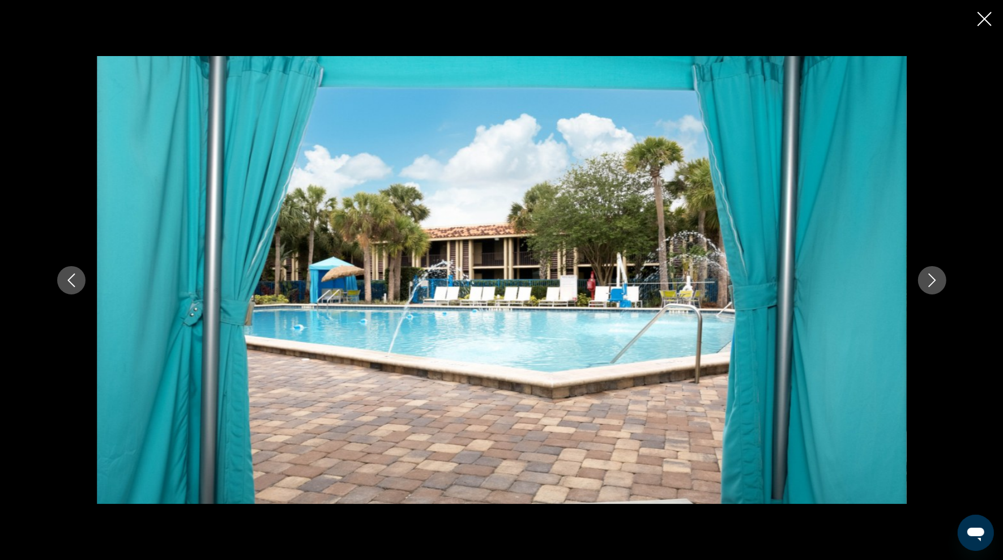
click at [932, 279] on icon "Next image" at bounding box center [933, 281] width 14 height 14
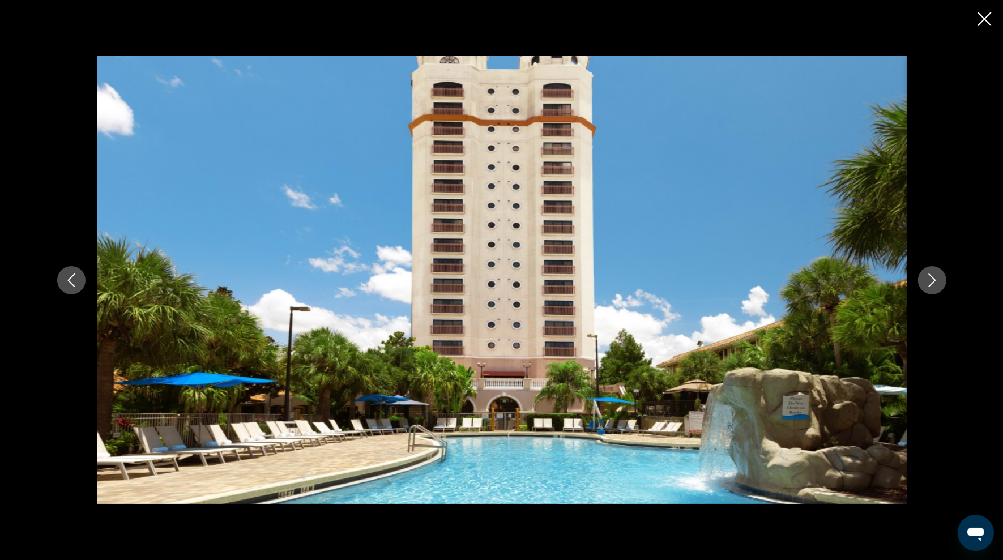
click at [932, 279] on icon "Next image" at bounding box center [933, 281] width 14 height 14
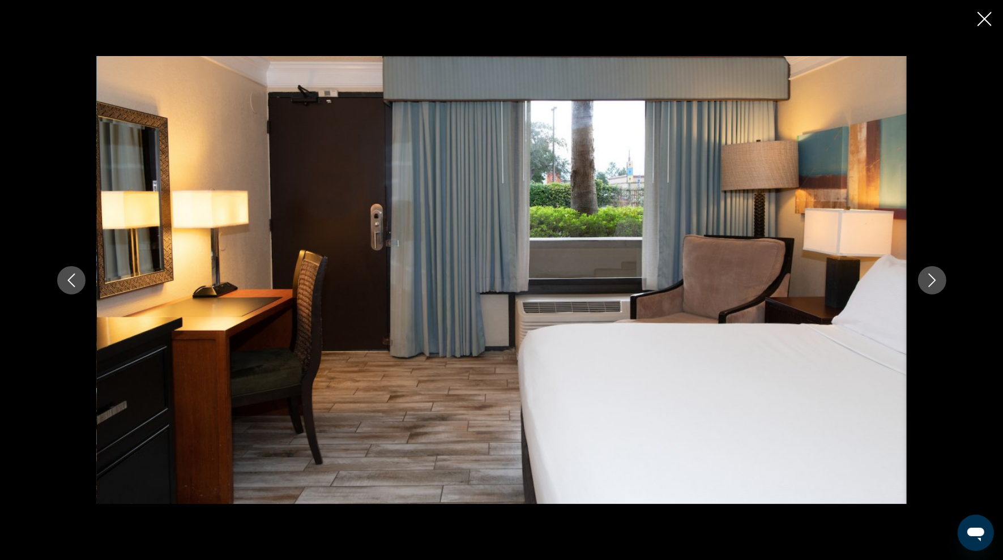
click at [932, 279] on icon "Next image" at bounding box center [933, 281] width 14 height 14
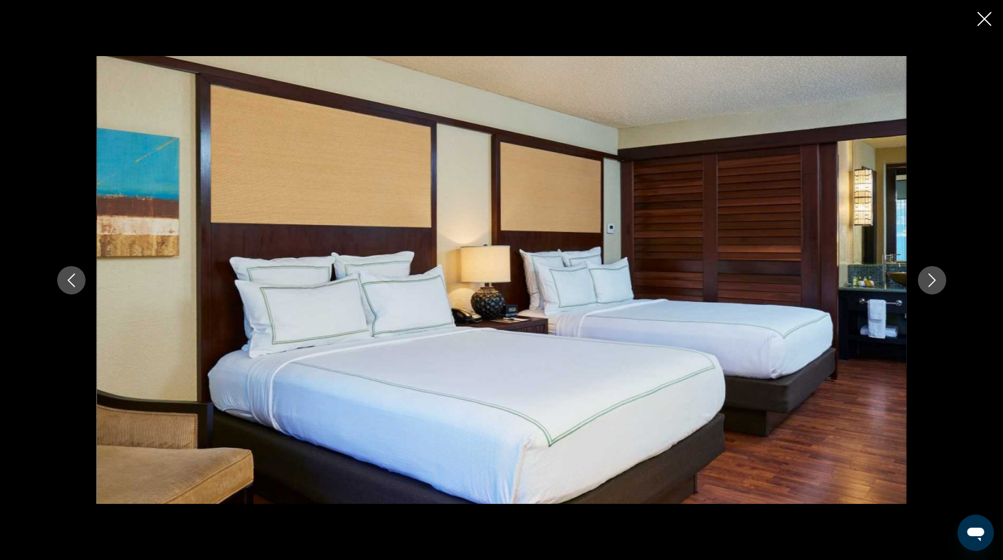
click at [932, 279] on icon "Next image" at bounding box center [933, 281] width 14 height 14
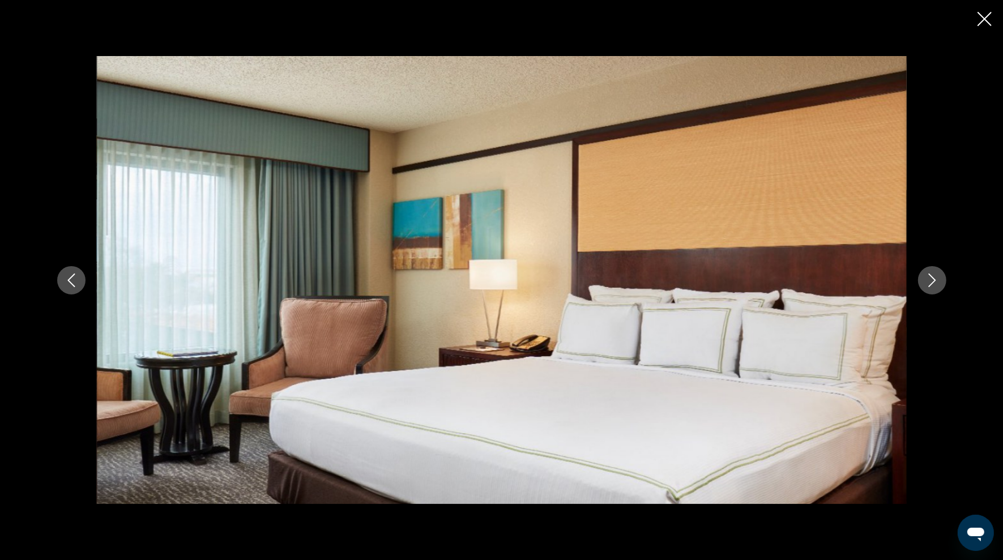
click at [932, 279] on icon "Next image" at bounding box center [933, 281] width 14 height 14
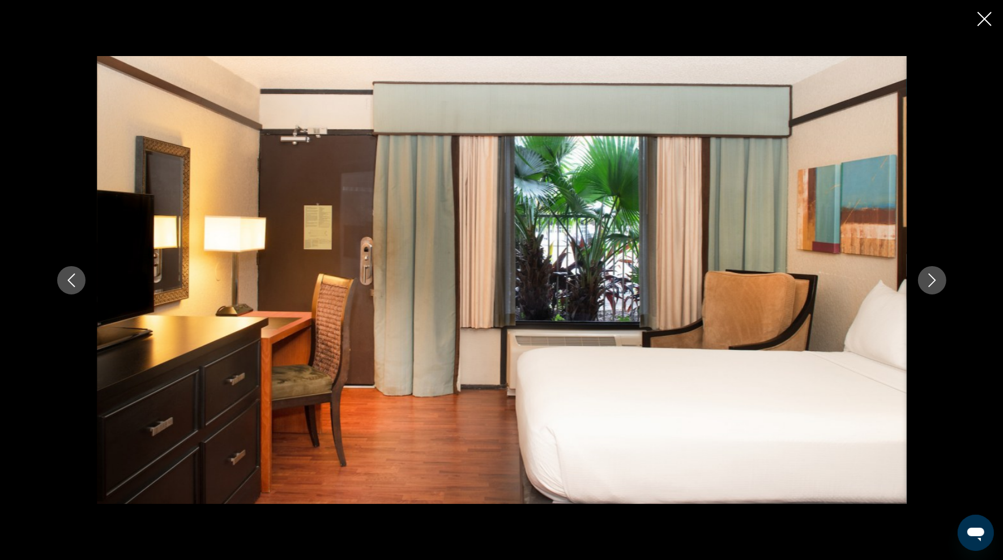
click at [932, 279] on icon "Next image" at bounding box center [933, 281] width 14 height 14
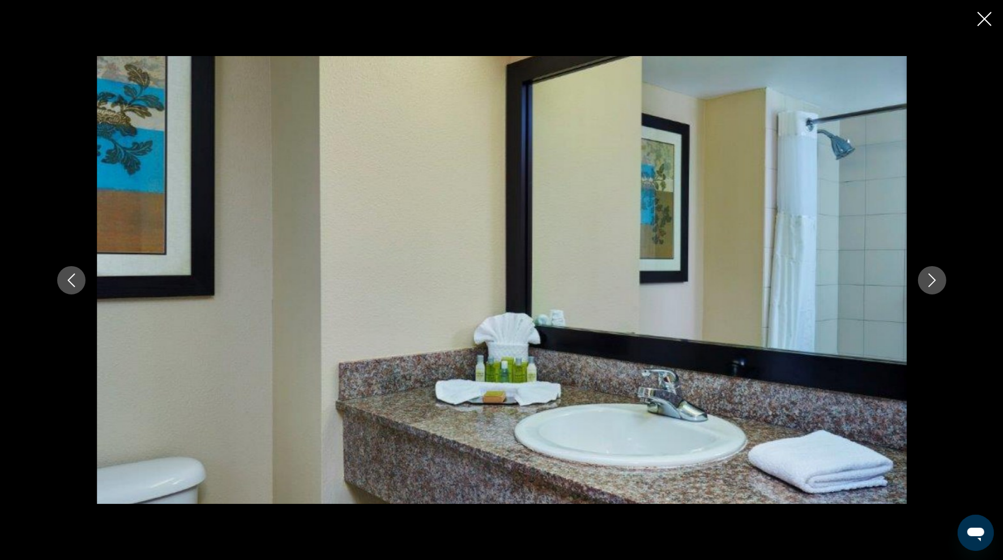
click at [932, 279] on icon "Next image" at bounding box center [933, 281] width 14 height 14
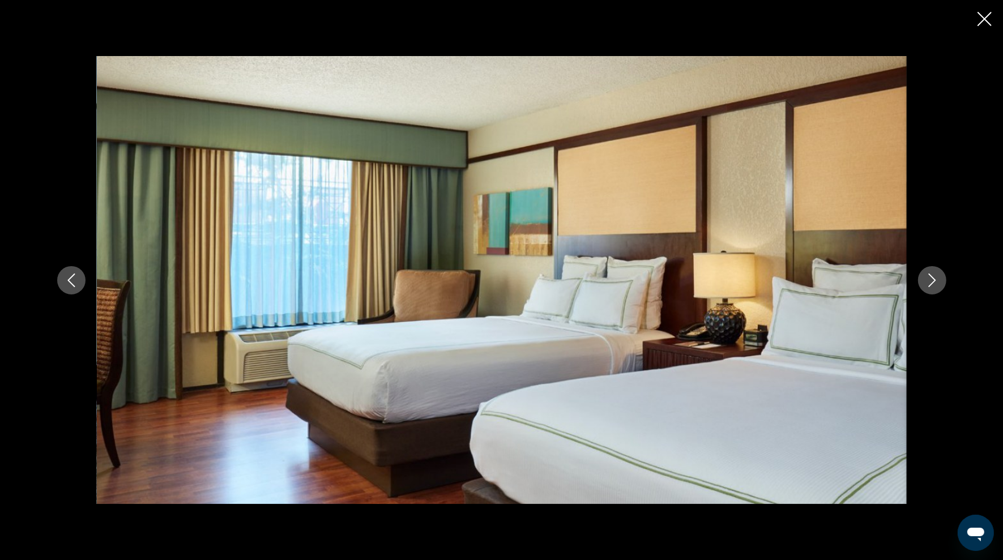
click at [932, 279] on icon "Next image" at bounding box center [933, 281] width 14 height 14
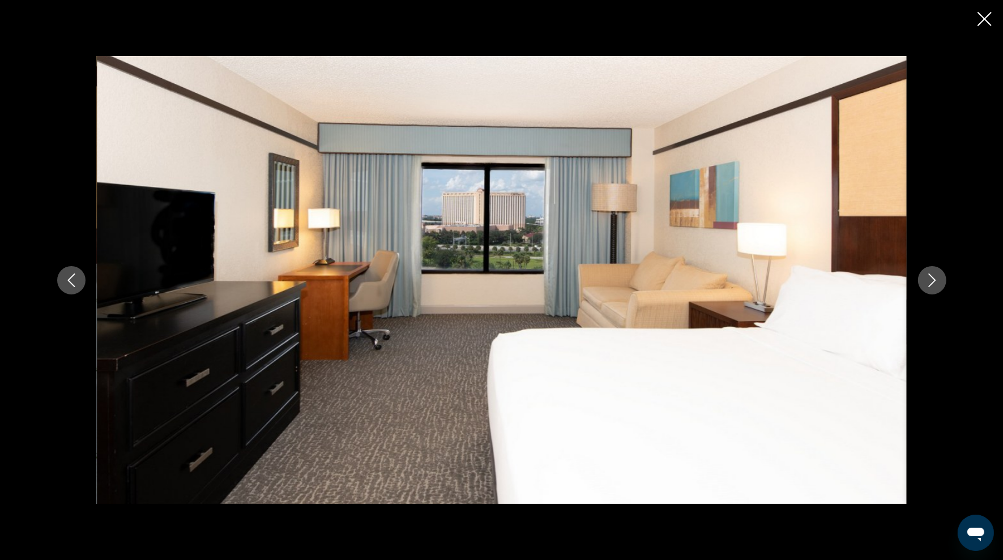
click at [933, 279] on icon "Next image" at bounding box center [933, 281] width 14 height 14
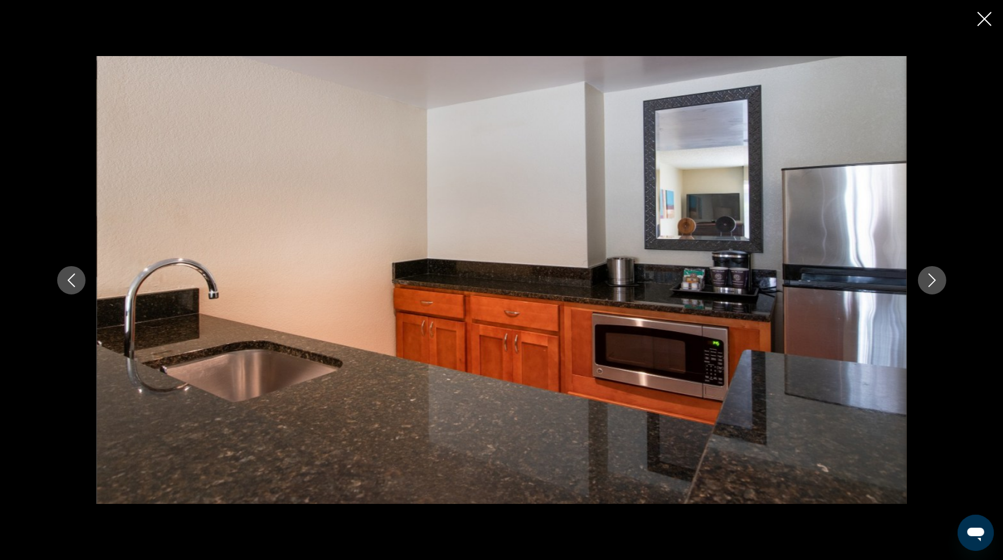
click at [933, 279] on icon "Next image" at bounding box center [933, 281] width 14 height 14
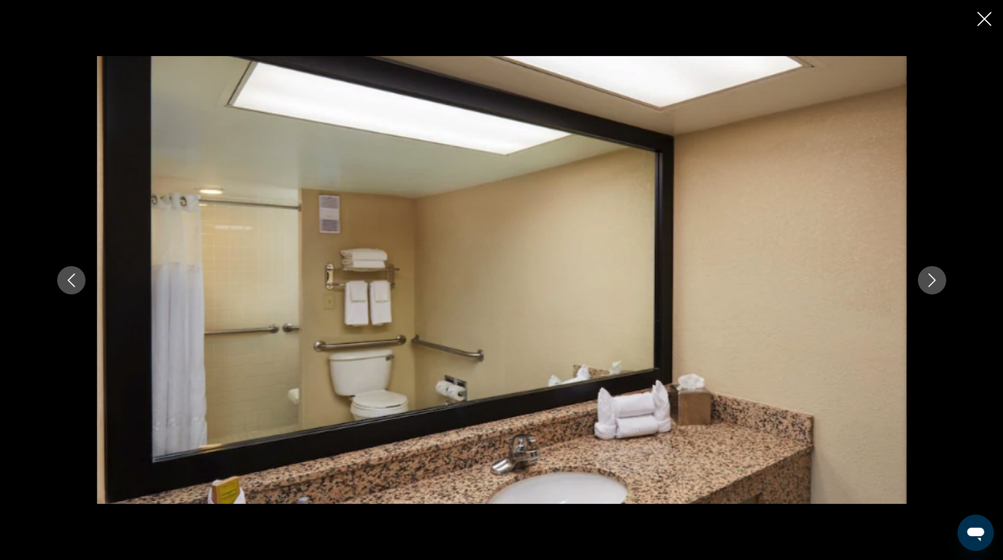
click at [70, 283] on icon "Previous image" at bounding box center [70, 281] width 7 height 14
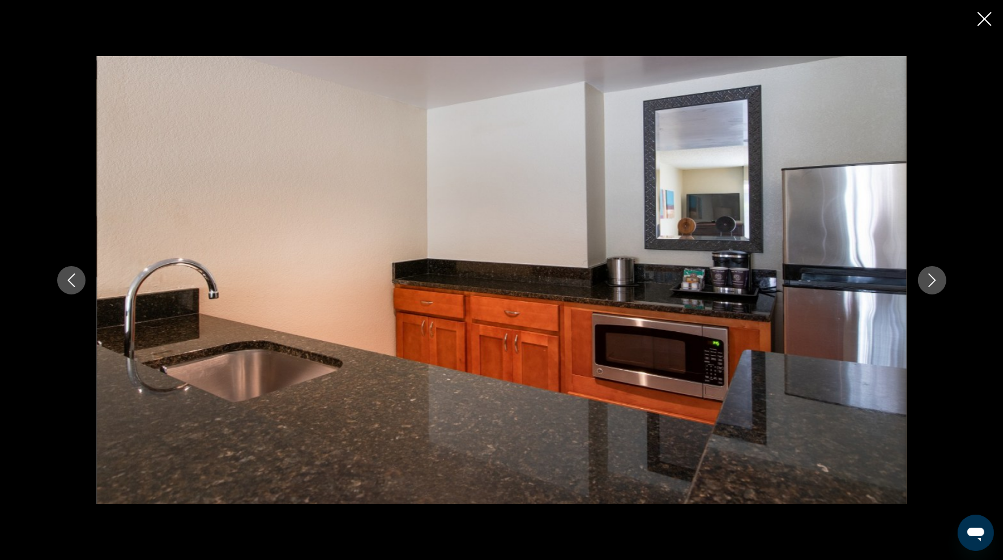
click at [70, 285] on icon "Previous image" at bounding box center [72, 281] width 14 height 14
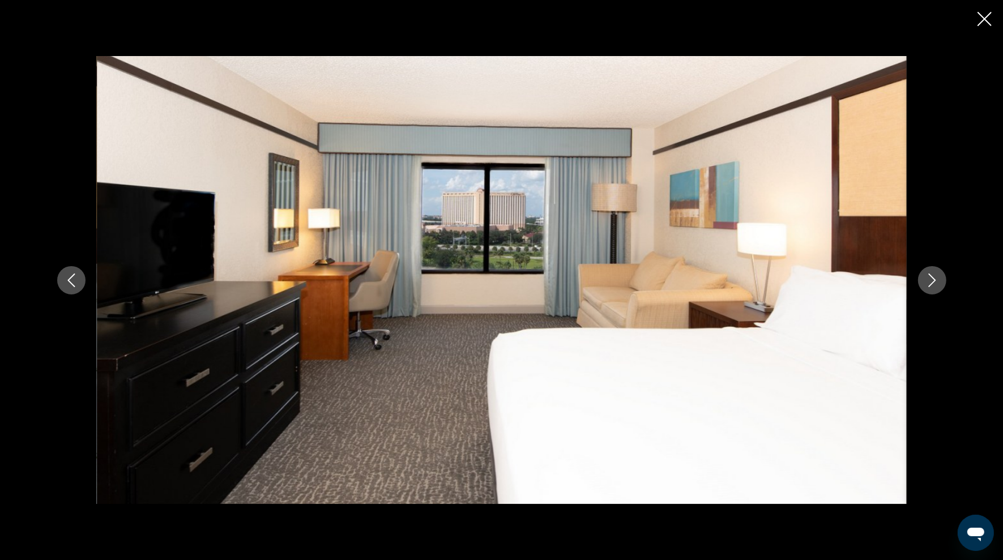
click at [983, 19] on icon "Close slideshow" at bounding box center [985, 19] width 14 height 14
